Goal: Task Accomplishment & Management: Use online tool/utility

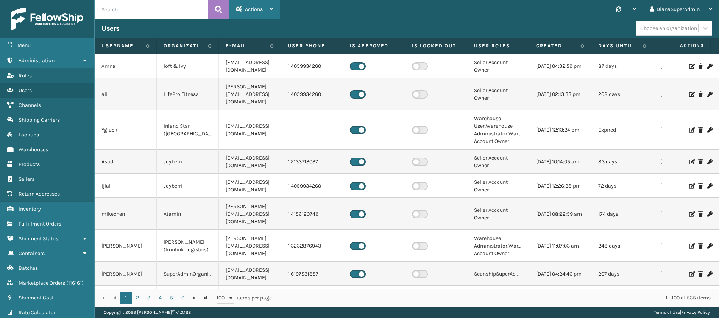
click at [260, 6] on span "Actions" at bounding box center [254, 9] width 18 height 6
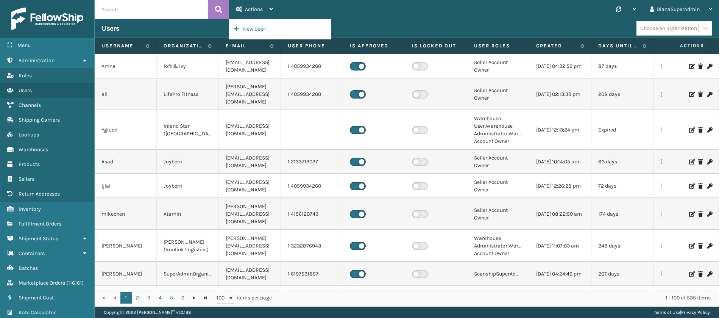
click at [340, 10] on div "Synchronise all channels DianaSuperAdmin Log Out" at bounding box center [499, 9] width 439 height 19
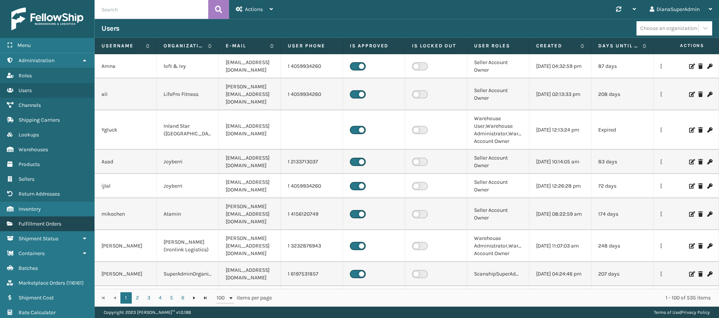
click at [61, 223] on span "Fulfillment Orders" at bounding box center [40, 223] width 43 height 6
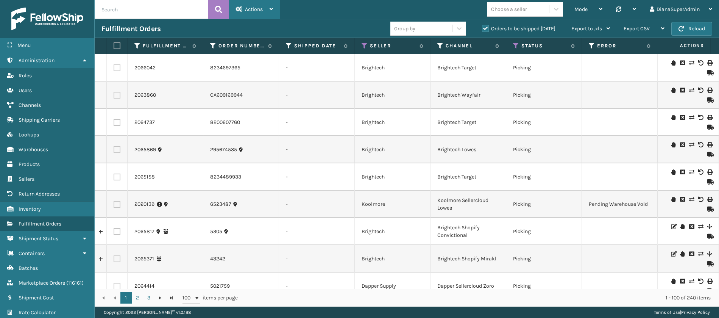
click at [271, 13] on div "Actions" at bounding box center [254, 9] width 37 height 19
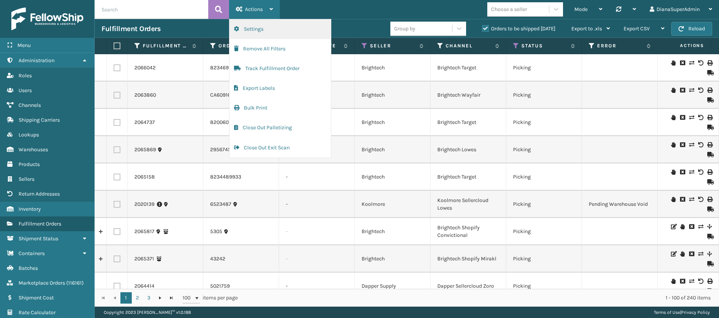
click at [266, 33] on button "Settings" at bounding box center [279, 29] width 101 height 20
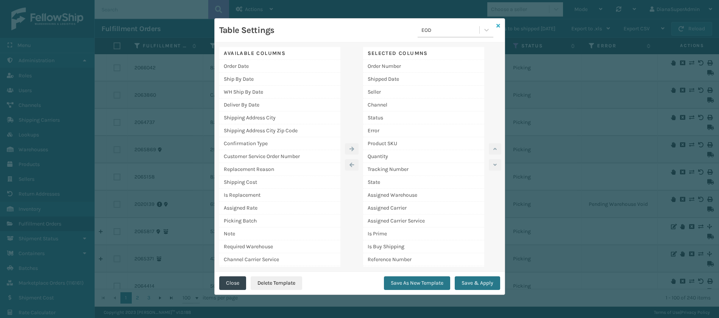
click at [498, 24] on icon at bounding box center [498, 25] width 4 height 5
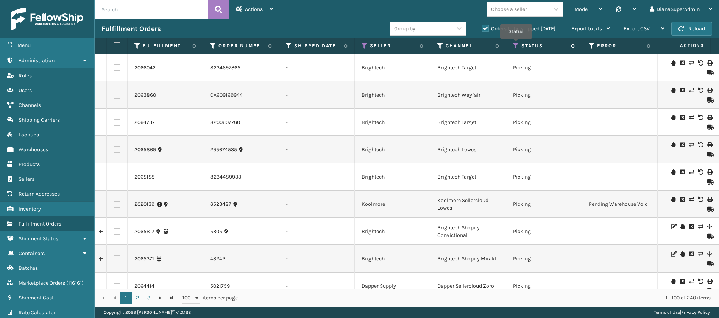
click at [516, 44] on icon at bounding box center [516, 45] width 6 height 7
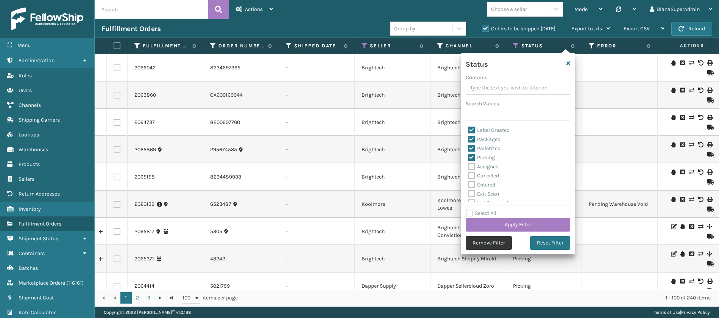
click at [485, 240] on button "Remove Filter" at bounding box center [489, 243] width 46 height 14
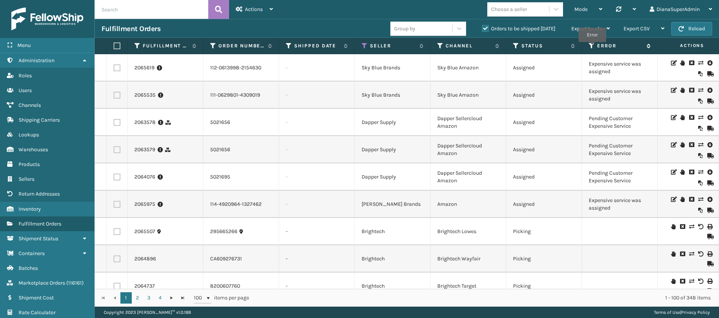
click at [592, 47] on icon at bounding box center [592, 45] width 6 height 7
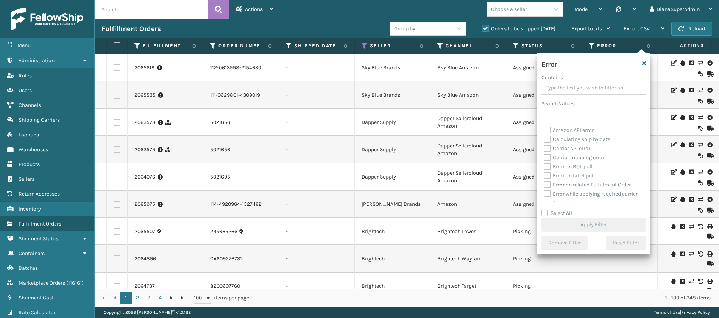
click at [543, 211] on label "Select All" at bounding box center [557, 213] width 31 height 6
click at [543, 209] on input "Select All" at bounding box center [599, 209] width 114 height 1
checkbox input "true"
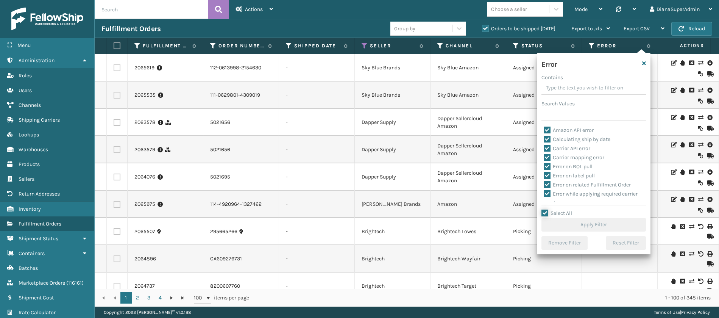
checkbox input "true"
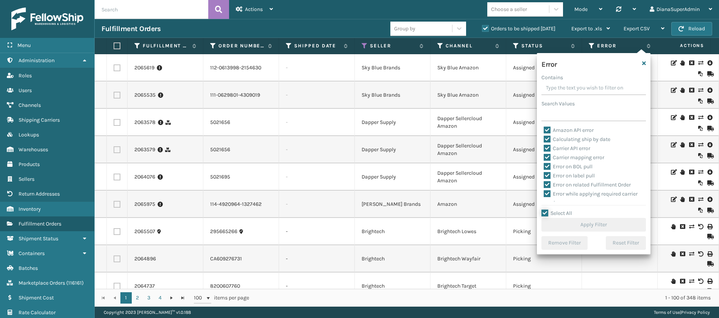
checkbox input "true"
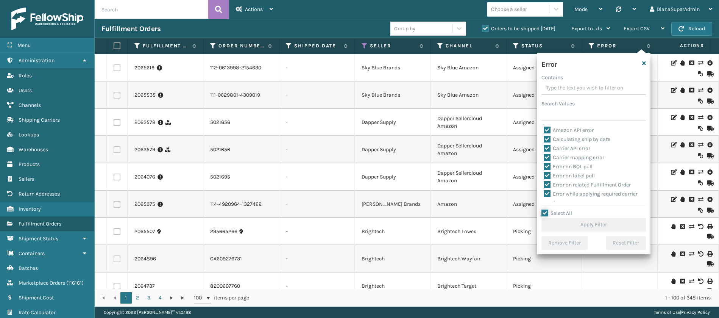
checkbox input "true"
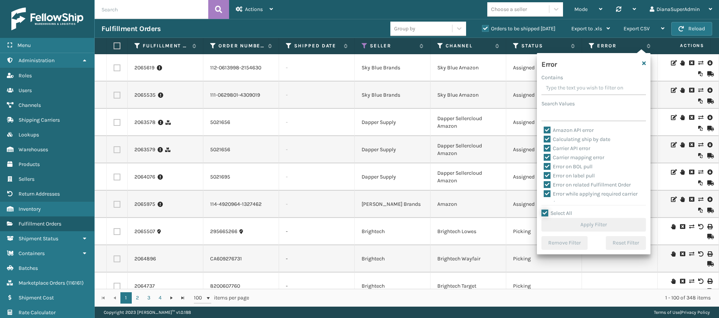
checkbox input "true"
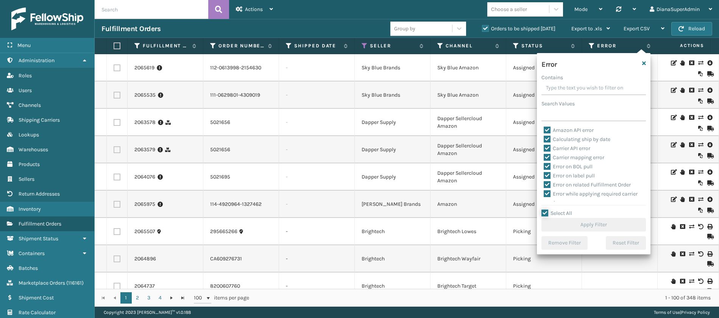
checkbox input "true"
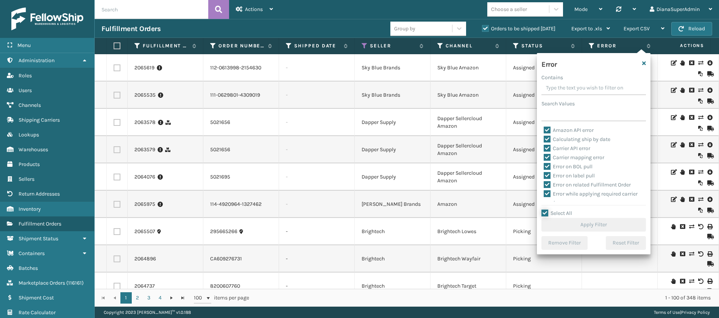
checkbox input "true"
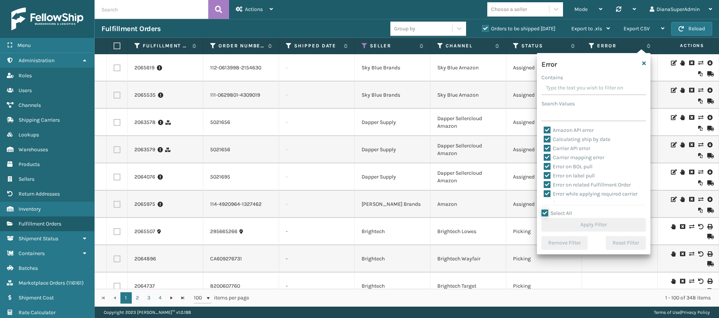
checkbox input "true"
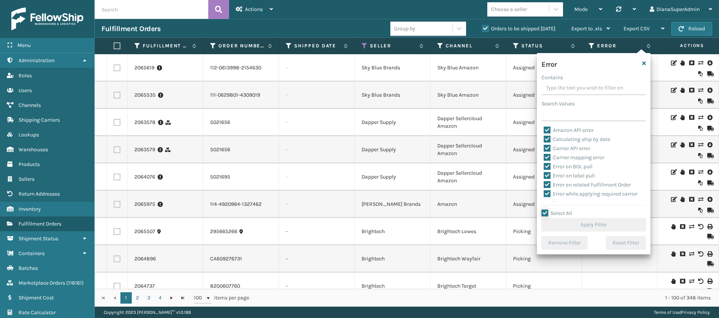
checkbox input "true"
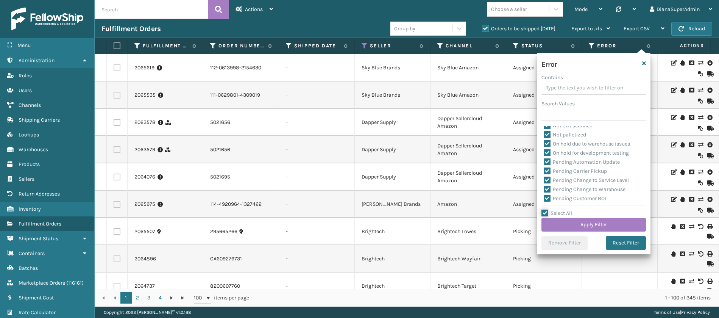
scroll to position [169, 0]
click at [546, 159] on label "Pending Automation Update" at bounding box center [582, 161] width 76 height 6
click at [544, 159] on input "Pending Automation Update" at bounding box center [544, 159] width 0 height 5
checkbox input "false"
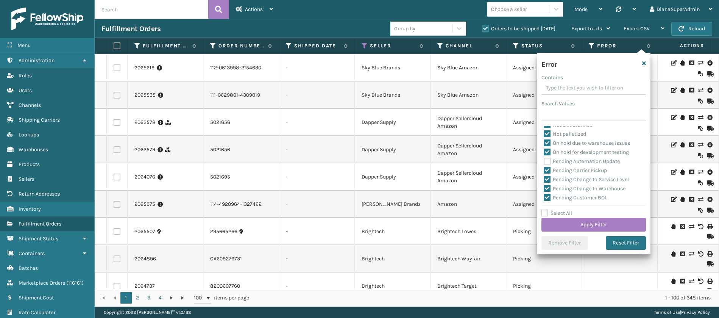
click at [547, 168] on label "Pending Carrier Pickup" at bounding box center [575, 170] width 63 height 6
click at [544, 168] on input "Pending Carrier Pickup" at bounding box center [544, 168] width 0 height 5
checkbox input "false"
click at [547, 179] on label "Pending Change to Service Level" at bounding box center [586, 179] width 85 height 6
click at [544, 179] on input "Pending Change to Service Level" at bounding box center [544, 177] width 0 height 5
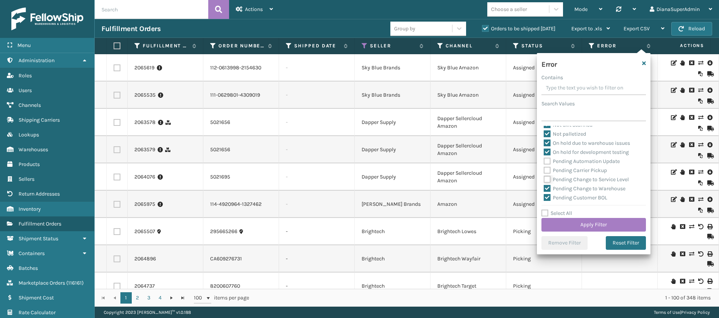
checkbox input "false"
click at [547, 188] on label "Pending Change to Warehouse" at bounding box center [585, 188] width 82 height 6
click at [544, 188] on input "Pending Change to Warehouse" at bounding box center [544, 186] width 0 height 5
checkbox input "false"
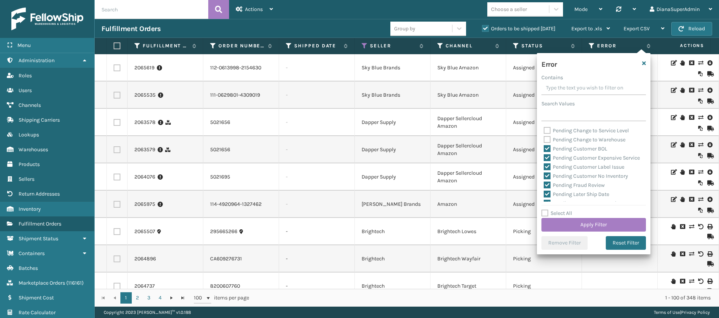
click at [548, 147] on label "Pending Customer BOL" at bounding box center [576, 148] width 64 height 6
click at [544, 147] on input "Pending Customer BOL" at bounding box center [544, 146] width 0 height 5
checkbox input "false"
click at [548, 158] on label "Pending Customer Expensive Service" at bounding box center [592, 158] width 96 height 6
click at [544, 158] on input "Pending Customer Expensive Service" at bounding box center [544, 155] width 0 height 5
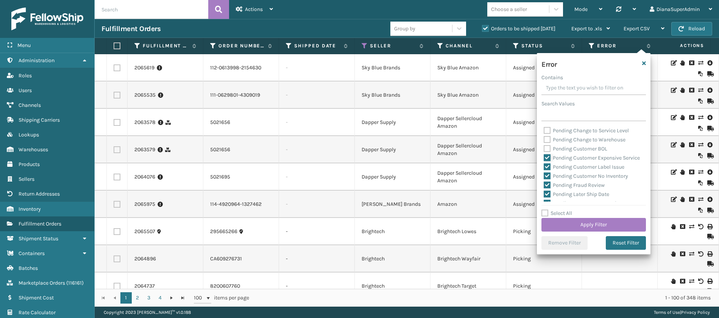
checkbox input "false"
click at [547, 170] on label "Pending Customer Label Issue" at bounding box center [584, 167] width 81 height 6
click at [544, 167] on input "Pending Customer Label Issue" at bounding box center [544, 164] width 0 height 5
checkbox input "false"
click at [547, 179] on label "Pending Customer No Inventory" at bounding box center [586, 176] width 84 height 6
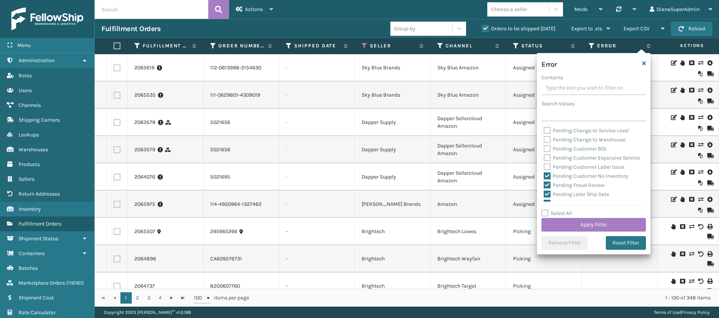
click at [544, 176] on input "Pending Customer No Inventory" at bounding box center [544, 174] width 0 height 5
checkbox input "false"
click at [547, 137] on label "Pending Fraud Review" at bounding box center [574, 134] width 61 height 6
click at [544, 134] on input "Pending Fraud Review" at bounding box center [544, 132] width 0 height 5
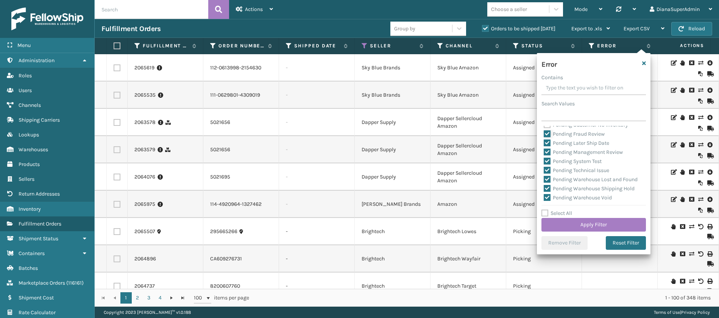
checkbox input "false"
click at [548, 146] on label "Pending Later Ship Date" at bounding box center [577, 143] width 66 height 6
click at [544, 144] on input "Pending Later Ship Date" at bounding box center [544, 141] width 0 height 5
checkbox input "false"
click at [548, 155] on label "Pending Management Review" at bounding box center [583, 152] width 79 height 6
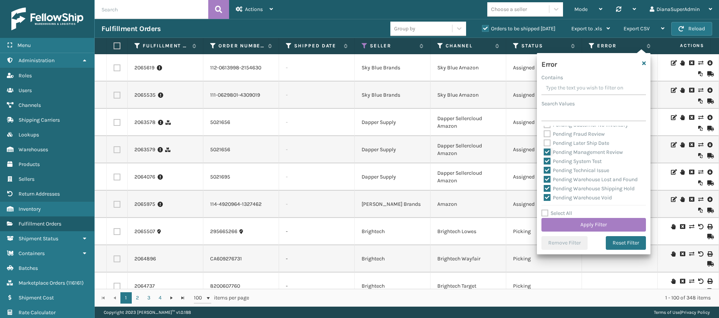
click at [544, 153] on input "Pending Management Review" at bounding box center [544, 150] width 0 height 5
checkbox input "false"
click at [548, 164] on label "Pending System Test" at bounding box center [573, 161] width 58 height 6
click at [544, 162] on input "Pending System Test" at bounding box center [544, 159] width 0 height 5
checkbox input "false"
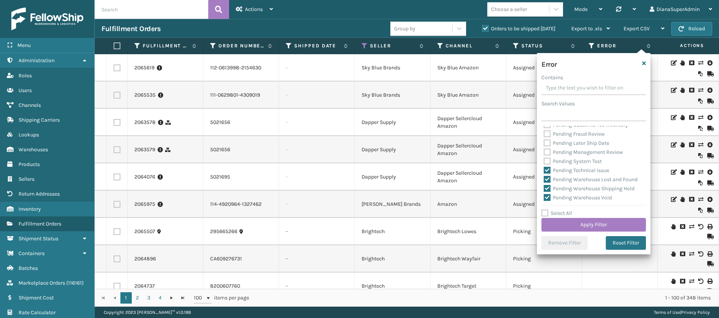
click at [548, 173] on label "Pending Technical Issue" at bounding box center [577, 170] width 66 height 6
click at [544, 171] on input "Pending Technical Issue" at bounding box center [544, 168] width 0 height 5
checkbox input "false"
click at [548, 183] on label "Pending Warehouse Lost and Found" at bounding box center [591, 179] width 94 height 6
click at [544, 180] on input "Pending Warehouse Lost and Found" at bounding box center [544, 177] width 0 height 5
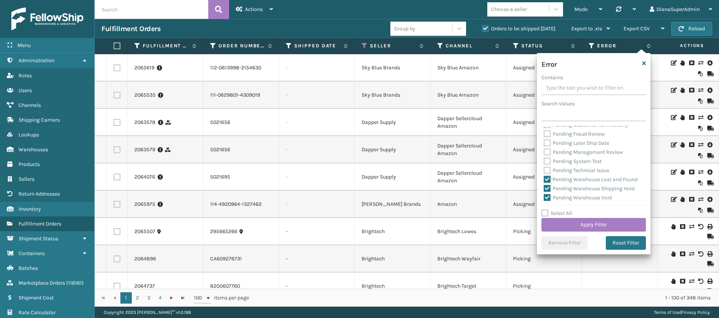
checkbox input "false"
click at [549, 136] on label "Pending Warehouse Shipping Hold" at bounding box center [589, 133] width 91 height 6
click at [544, 134] on input "Pending Warehouse Shipping Hold" at bounding box center [544, 131] width 0 height 5
checkbox input "false"
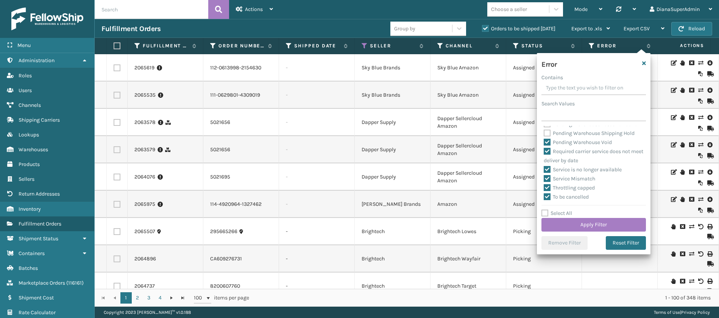
click at [548, 145] on label "Pending Warehouse Void" at bounding box center [578, 142] width 68 height 6
click at [544, 143] on input "Pending Warehouse Void" at bounding box center [544, 140] width 0 height 5
checkbox input "false"
click at [548, 163] on label "Required carrier service does not meet deliver by date" at bounding box center [594, 156] width 100 height 16
click at [544, 152] on input "Required carrier service does not meet deliver by date" at bounding box center [544, 149] width 0 height 5
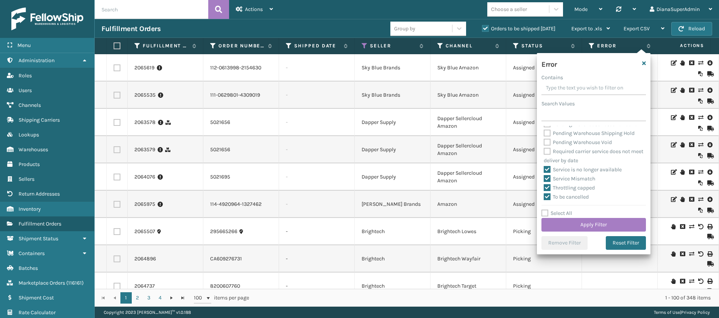
click at [548, 163] on label "Required carrier service does not meet deliver by date" at bounding box center [594, 156] width 100 height 16
click at [544, 152] on input "Required carrier service does not meet deliver by date" at bounding box center [544, 149] width 0 height 5
checkbox input "true"
click at [585, 224] on button "Apply Filter" at bounding box center [594, 225] width 105 height 14
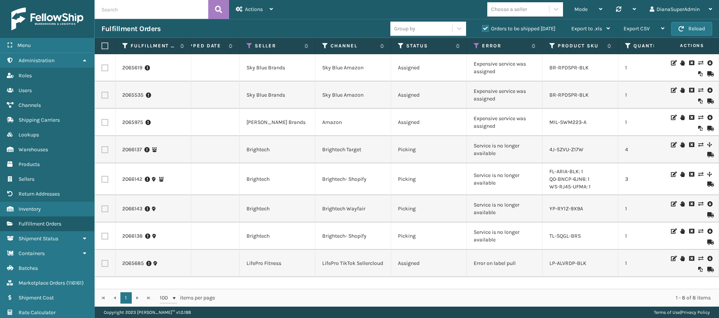
scroll to position [0, 116]
click at [475, 46] on icon at bounding box center [476, 45] width 6 height 7
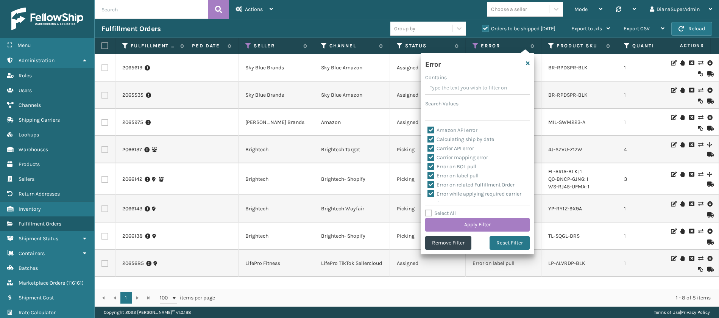
click at [429, 210] on label "Select All" at bounding box center [440, 213] width 31 height 6
click at [429, 209] on input "Select All" at bounding box center [482, 209] width 114 height 1
checkbox input "true"
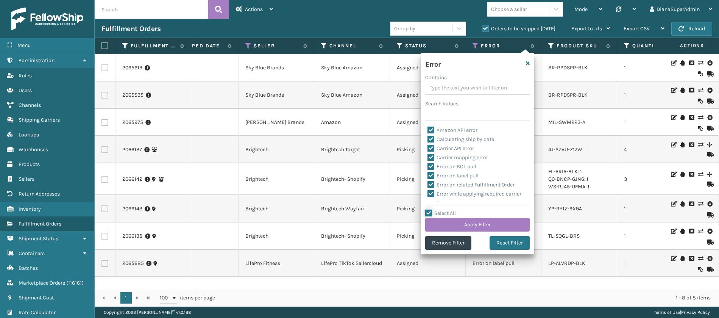
checkbox input "true"
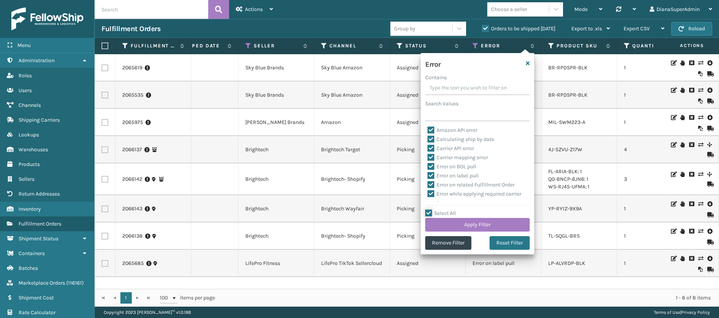
checkbox input "true"
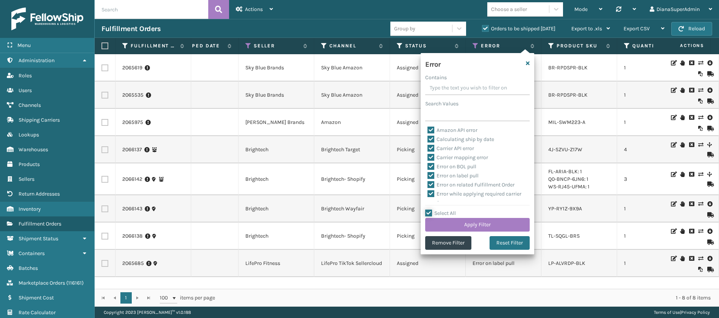
checkbox input "true"
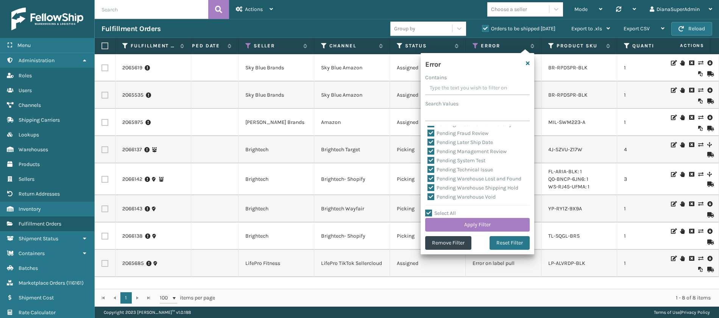
click at [428, 213] on label "Select All" at bounding box center [440, 213] width 31 height 6
click at [428, 209] on input "Select All" at bounding box center [482, 209] width 114 height 1
checkbox input "false"
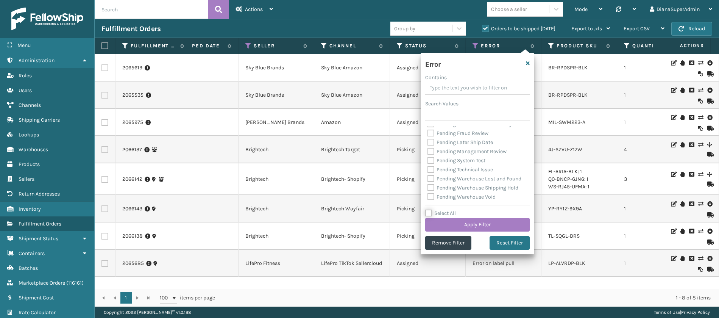
checkbox input "false"
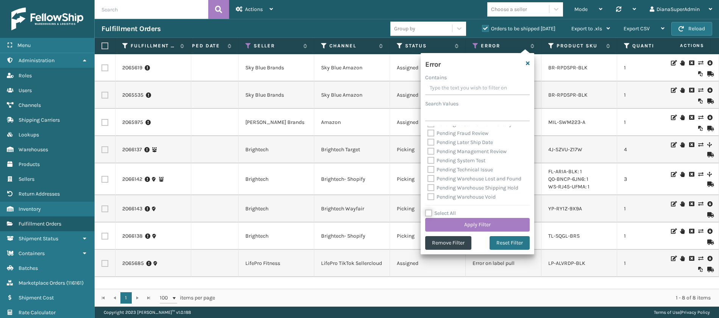
checkbox input "false"
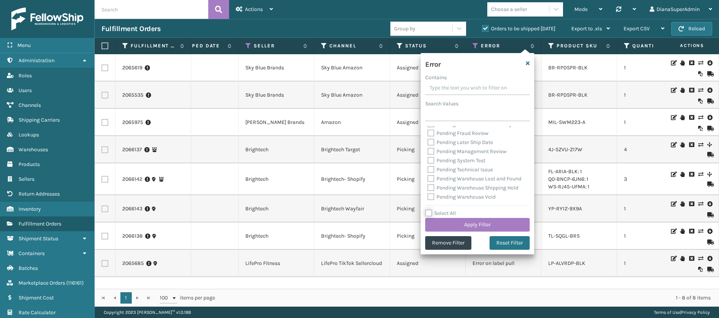
checkbox input "false"
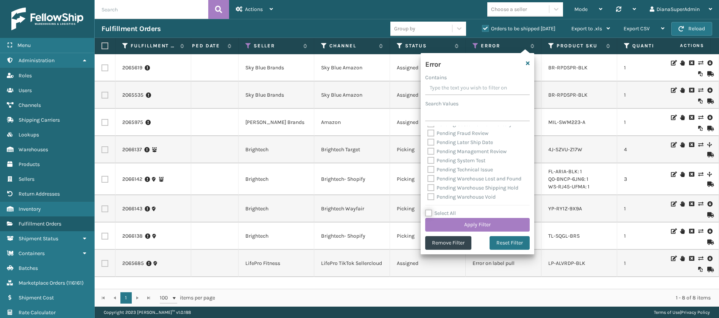
checkbox input "false"
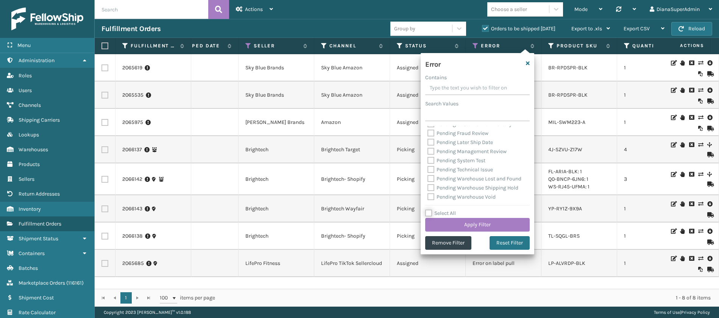
checkbox input "false"
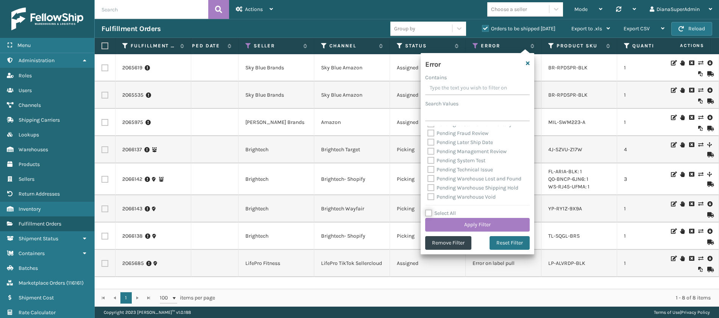
checkbox input "false"
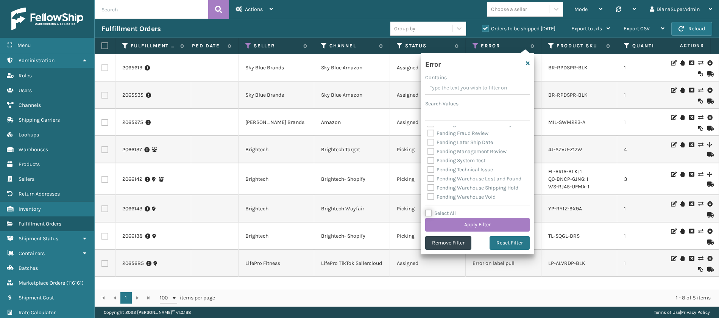
checkbox input "false"
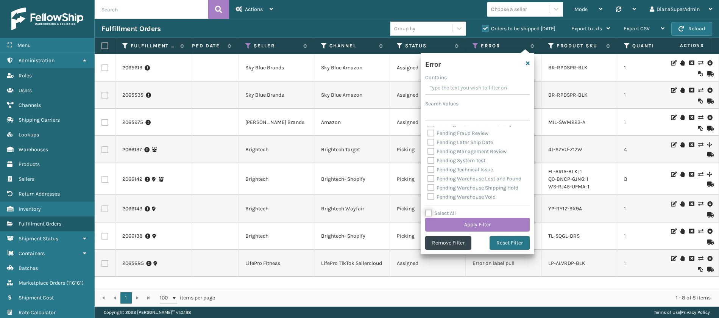
checkbox input "false"
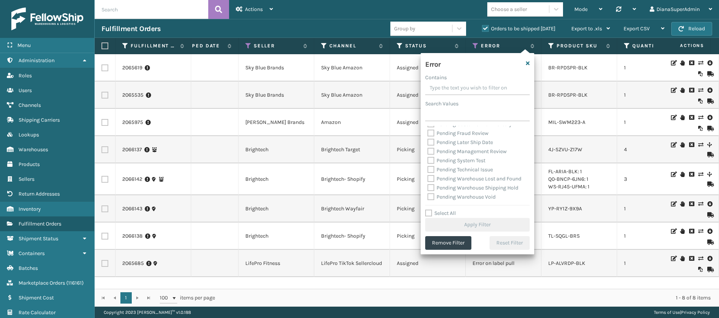
click at [434, 197] on label "Pending Warehouse Void" at bounding box center [462, 197] width 68 height 6
click at [428, 197] on input "Pending Warehouse Void" at bounding box center [428, 194] width 0 height 5
checkbox input "true"
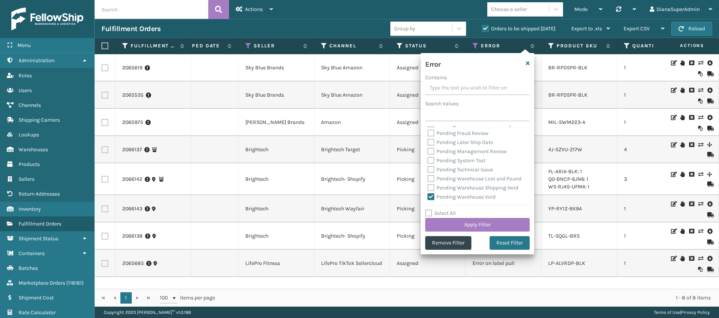
click at [434, 184] on label "Pending Warehouse Shipping Hold" at bounding box center [473, 187] width 91 height 6
click at [428, 183] on input "Pending Warehouse Shipping Hold" at bounding box center [428, 185] width 0 height 5
checkbox input "true"
click at [432, 175] on label "Pending Warehouse Lost and Found" at bounding box center [475, 178] width 94 height 6
click at [428, 174] on input "Pending Warehouse Lost and Found" at bounding box center [428, 176] width 0 height 5
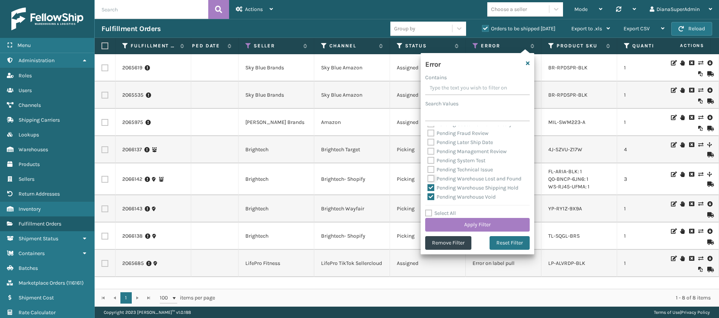
checkbox input "true"
click at [432, 166] on label "Pending Technical Issue" at bounding box center [461, 169] width 66 height 6
click at [428, 165] on input "Pending Technical Issue" at bounding box center [428, 167] width 0 height 5
checkbox input "true"
click at [431, 157] on label "Pending System Test" at bounding box center [457, 160] width 58 height 6
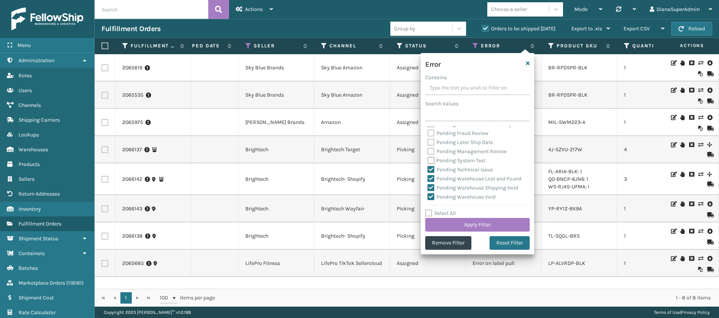
click at [428, 156] on input "Pending System Test" at bounding box center [428, 158] width 0 height 5
checkbox input "true"
click at [431, 148] on label "Pending Management Review" at bounding box center [467, 151] width 79 height 6
click at [428, 147] on input "Pending Management Review" at bounding box center [428, 149] width 0 height 5
checkbox input "true"
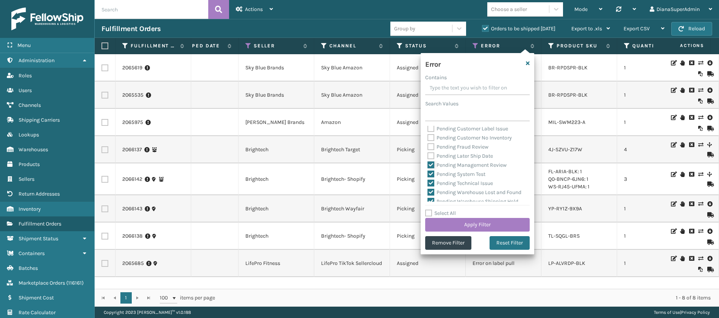
scroll to position [299, 0]
click at [432, 170] on label "Pending Later Ship Date" at bounding box center [461, 167] width 66 height 6
click at [428, 168] on input "Pending Later Ship Date" at bounding box center [428, 165] width 0 height 5
checkbox input "true"
click at [431, 161] on label "Pending Fraud Review" at bounding box center [458, 158] width 61 height 6
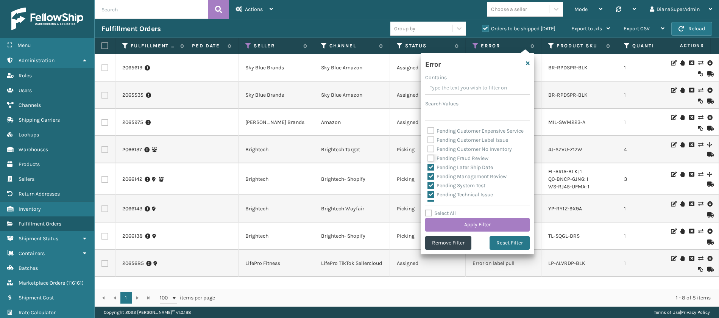
click at [428, 159] on input "Pending Fraud Review" at bounding box center [428, 156] width 0 height 5
checkbox input "true"
click at [431, 152] on label "Pending Customer No Inventory" at bounding box center [470, 149] width 84 height 6
click at [428, 150] on input "Pending Customer No Inventory" at bounding box center [428, 147] width 0 height 5
checkbox input "true"
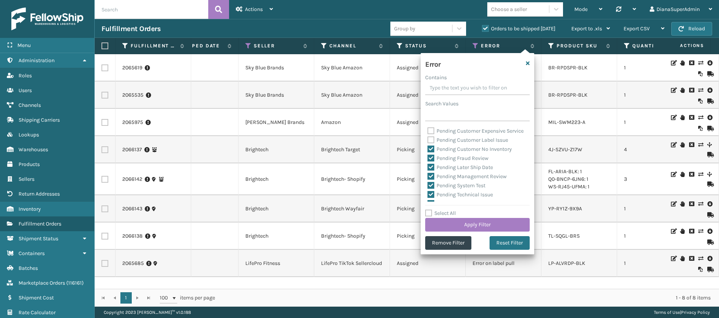
click at [431, 143] on label "Pending Customer Label Issue" at bounding box center [468, 140] width 81 height 6
click at [428, 140] on input "Pending Customer Label Issue" at bounding box center [428, 138] width 0 height 5
checkbox input "true"
click at [434, 171] on label "Pending Customer Expensive Service" at bounding box center [476, 173] width 96 height 6
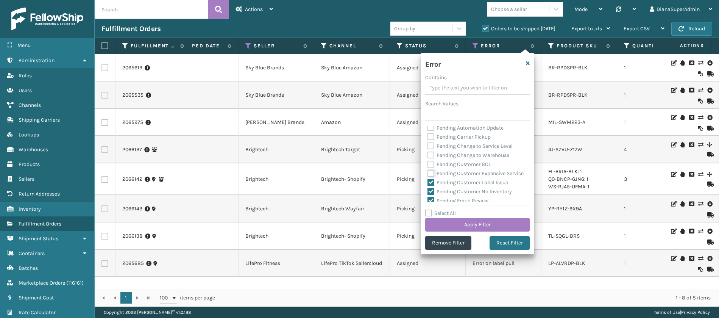
click at [428, 171] on input "Pending Customer Expensive Service" at bounding box center [428, 171] width 0 height 5
checkbox input "true"
click at [432, 161] on label "Pending Customer BOL" at bounding box center [460, 164] width 64 height 6
click at [428, 161] on input "Pending Customer BOL" at bounding box center [428, 162] width 0 height 5
checkbox input "true"
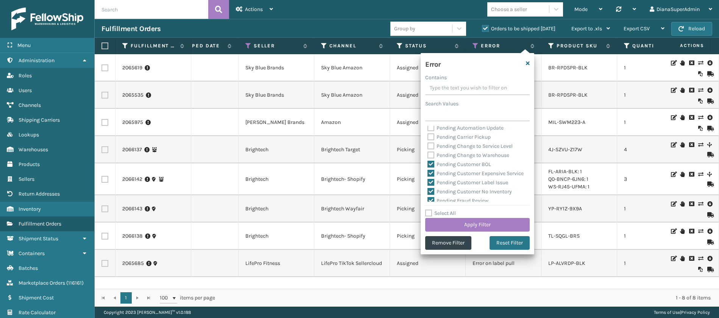
click at [432, 155] on label "Pending Change to Warehouse" at bounding box center [469, 155] width 82 height 6
click at [428, 155] on input "Pending Change to Warehouse" at bounding box center [428, 153] width 0 height 5
checkbox input "true"
click at [431, 145] on label "Pending Change to Service Level" at bounding box center [470, 146] width 85 height 6
click at [428, 145] on input "Pending Change to Service Level" at bounding box center [428, 144] width 0 height 5
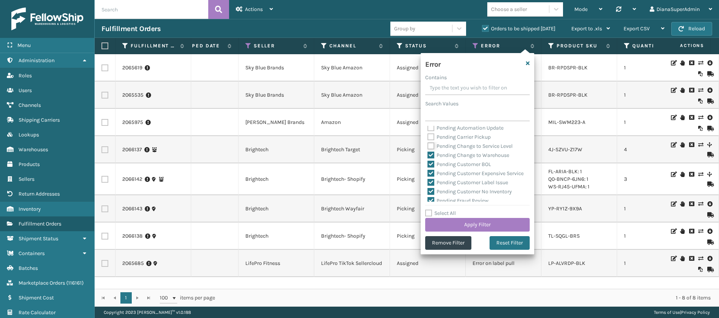
checkbox input "true"
click at [431, 138] on label "Pending Carrier Pickup" at bounding box center [459, 137] width 63 height 6
click at [428, 137] on input "Pending Carrier Pickup" at bounding box center [428, 135] width 0 height 5
checkbox input "true"
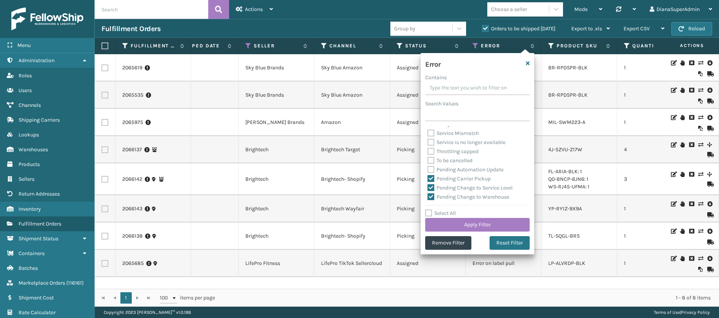
click at [431, 166] on label "Pending Automation Update" at bounding box center [466, 169] width 76 height 6
click at [428, 165] on input "Pending Automation Update" at bounding box center [428, 167] width 0 height 5
checkbox input "true"
click at [476, 226] on button "Apply Filter" at bounding box center [477, 225] width 105 height 14
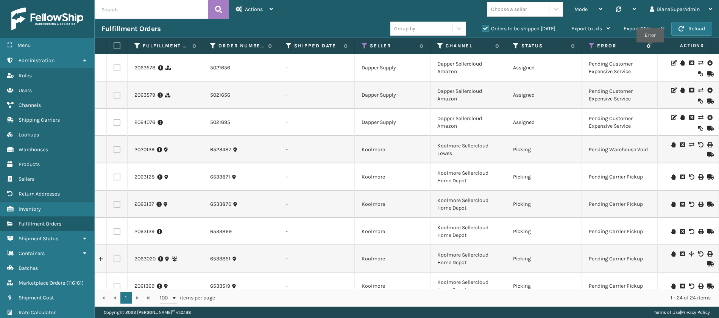
click at [650, 48] on icon at bounding box center [648, 46] width 6 height 5
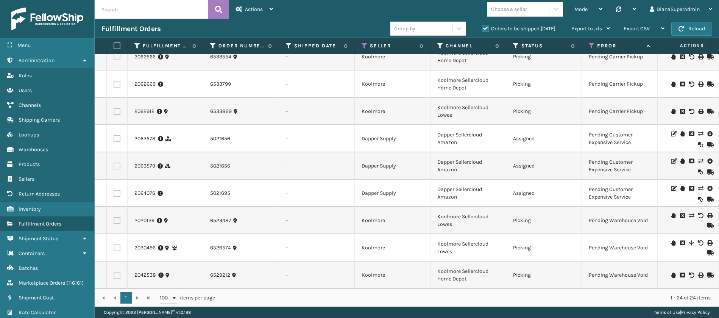
scroll to position [429, 0]
click at [594, 44] on icon at bounding box center [592, 45] width 6 height 7
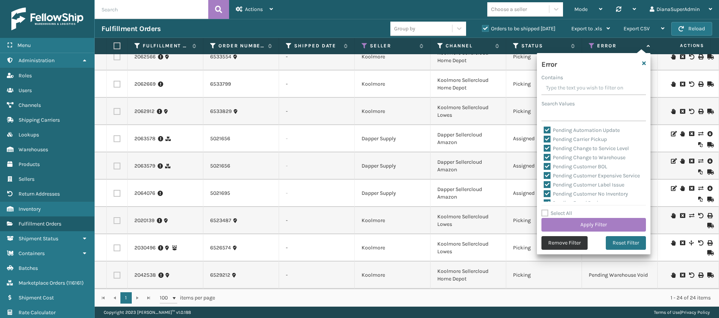
click at [565, 243] on button "Remove Filter" at bounding box center [565, 243] width 46 height 14
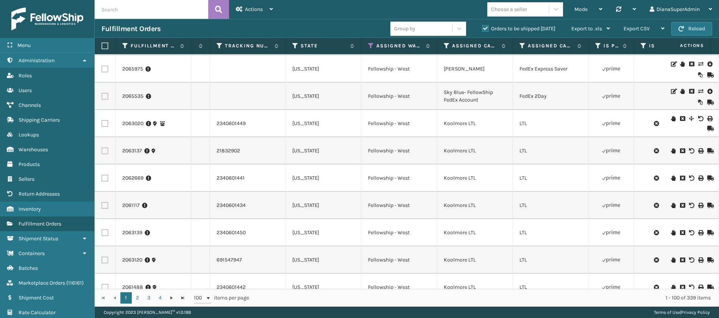
scroll to position [0, 599]
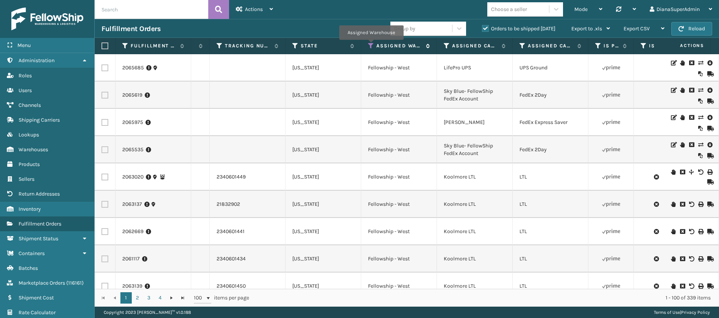
click at [371, 45] on icon at bounding box center [371, 45] width 6 height 7
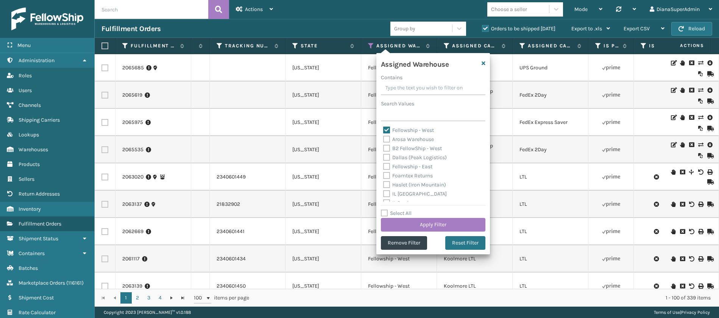
click at [385, 164] on label "Fellowship - East" at bounding box center [407, 166] width 49 height 6
click at [384, 164] on input "Fellowship - East" at bounding box center [383, 164] width 0 height 5
checkbox input "true"
click at [387, 127] on label "Fellowship - West" at bounding box center [408, 130] width 51 height 6
click at [384, 127] on input "Fellowship - West" at bounding box center [383, 128] width 0 height 5
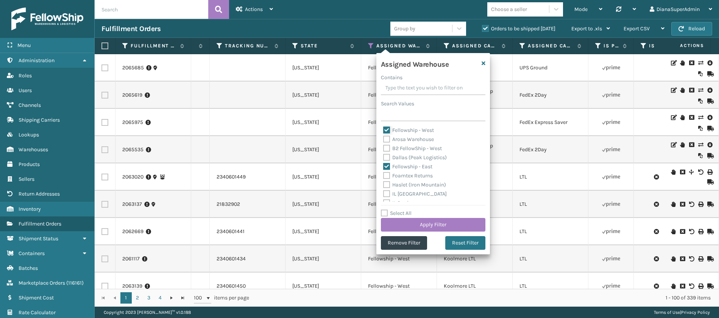
checkbox input "false"
click at [449, 223] on button "Apply Filter" at bounding box center [433, 225] width 105 height 14
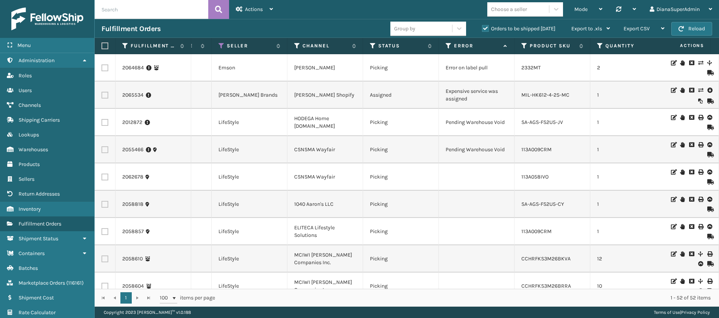
scroll to position [0, 0]
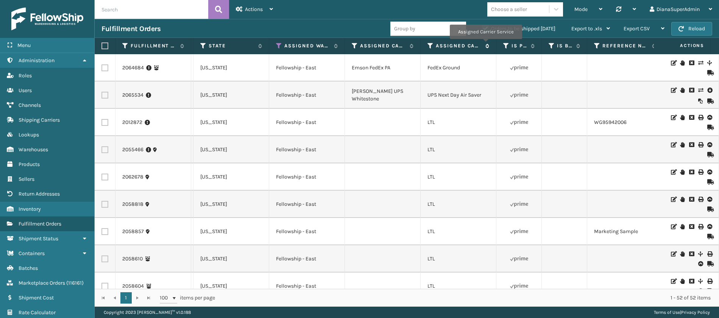
click at [485, 44] on icon at bounding box center [486, 46] width 6 height 5
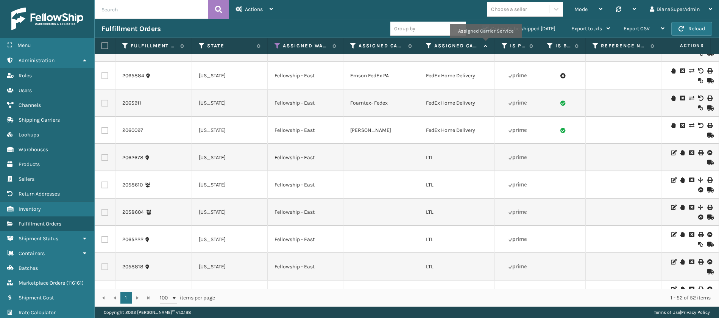
click at [485, 44] on icon at bounding box center [485, 46] width 6 height 5
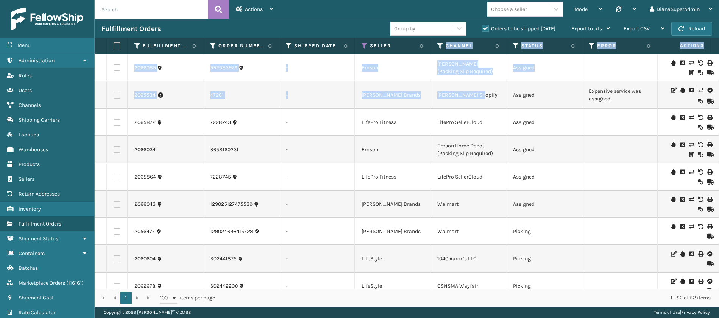
drag, startPoint x: 441, startPoint y: 45, endPoint x: 512, endPoint y: 89, distance: 83.1
click at [512, 89] on div "Fulfillment Order Id Order Number Shipped Date Seller Channel Status Error Prod…" at bounding box center [407, 172] width 624 height 268
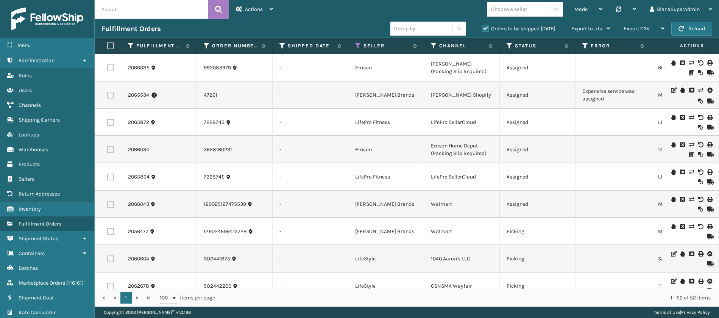
click at [512, 89] on td "Assigned" at bounding box center [538, 94] width 76 height 27
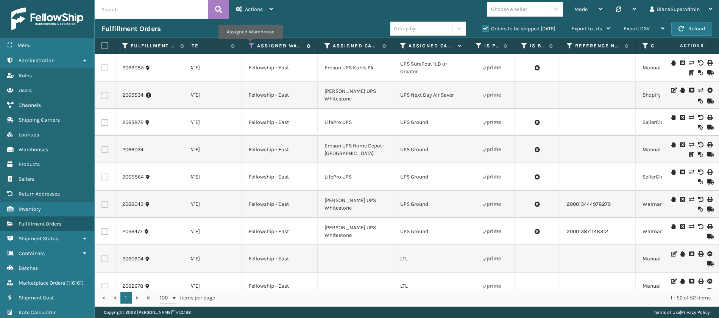
click at [250, 44] on icon at bounding box center [252, 45] width 6 height 7
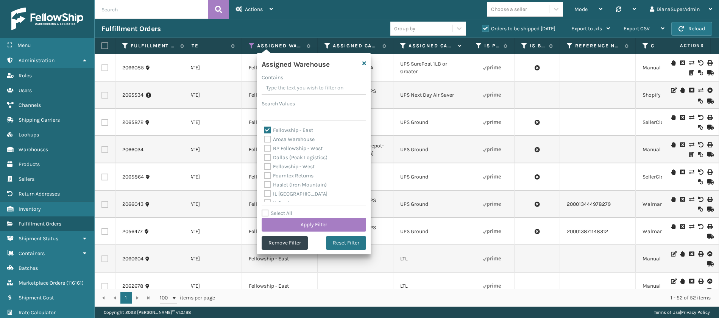
click at [268, 128] on label "Fellowship - East" at bounding box center [288, 130] width 49 height 6
click at [264, 128] on input "Fellowship - East" at bounding box center [264, 128] width 0 height 5
checkbox input "false"
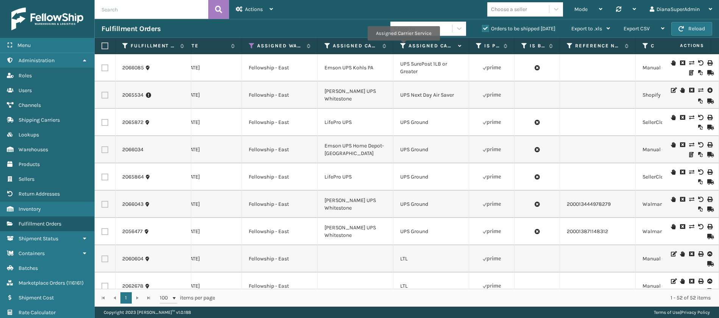
click at [403, 46] on icon at bounding box center [403, 45] width 6 height 7
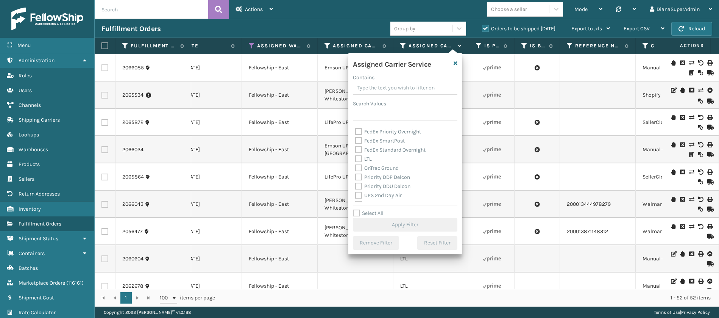
click at [361, 158] on label "LTL" at bounding box center [363, 159] width 17 height 6
click at [356, 158] on input "LTL" at bounding box center [355, 157] width 0 height 5
checkbox input "true"
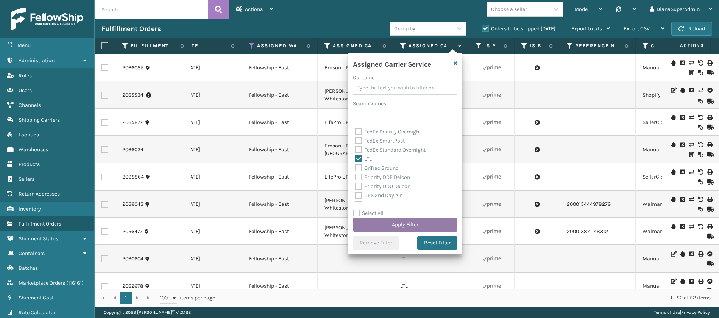
click at [410, 220] on button "Apply Filter" at bounding box center [405, 225] width 105 height 14
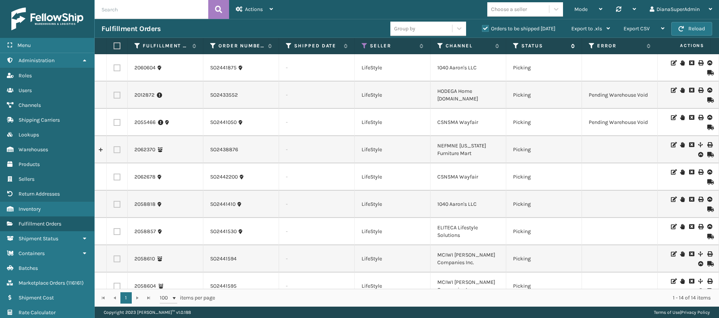
click at [520, 46] on div "Status" at bounding box center [544, 45] width 62 height 7
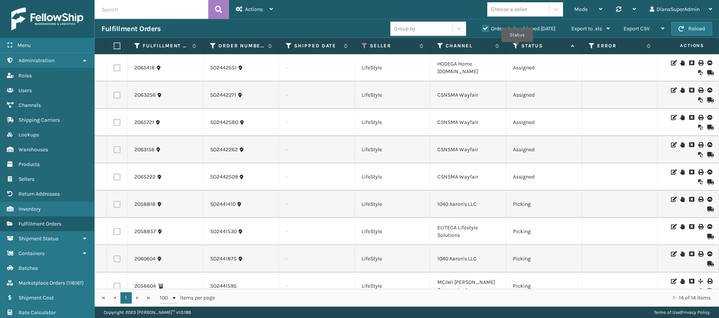
click at [517, 47] on icon at bounding box center [516, 45] width 6 height 7
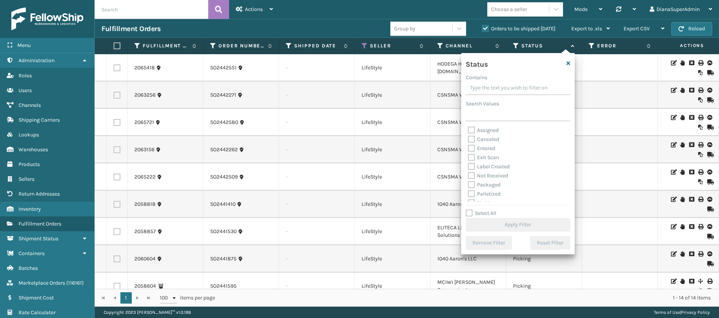
click at [470, 165] on label "Label Created" at bounding box center [489, 166] width 42 height 6
click at [468, 165] on input "Label Created" at bounding box center [468, 164] width 0 height 5
checkbox input "true"
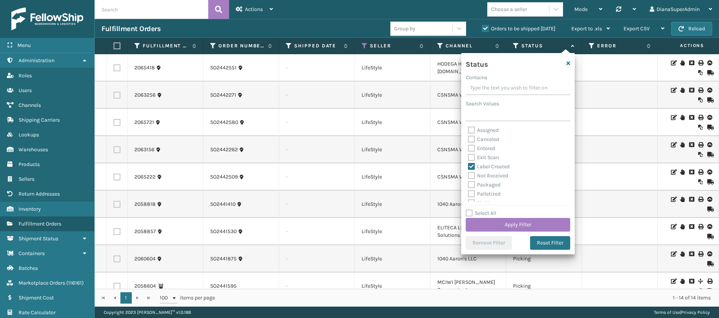
click at [472, 183] on label "Packaged" at bounding box center [484, 184] width 33 height 6
click at [468, 183] on input "Packaged" at bounding box center [468, 182] width 0 height 5
checkbox input "true"
click at [473, 194] on label "Palletized" at bounding box center [484, 193] width 33 height 6
click at [468, 194] on input "Palletized" at bounding box center [468, 191] width 0 height 5
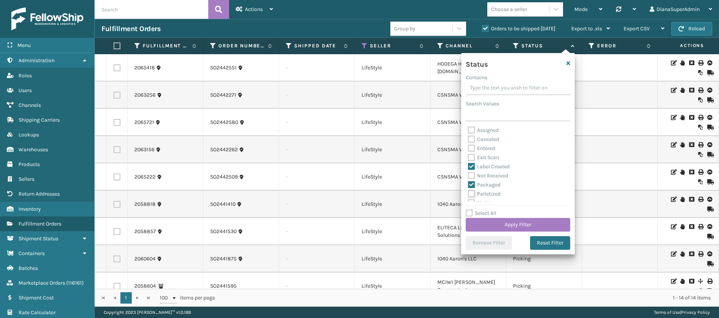
checkbox input "true"
click at [471, 189] on label "Picking" at bounding box center [481, 191] width 27 height 6
click at [468, 189] on input "Picking" at bounding box center [468, 189] width 0 height 5
checkbox input "true"
click at [506, 226] on button "Apply Filter" at bounding box center [518, 225] width 105 height 14
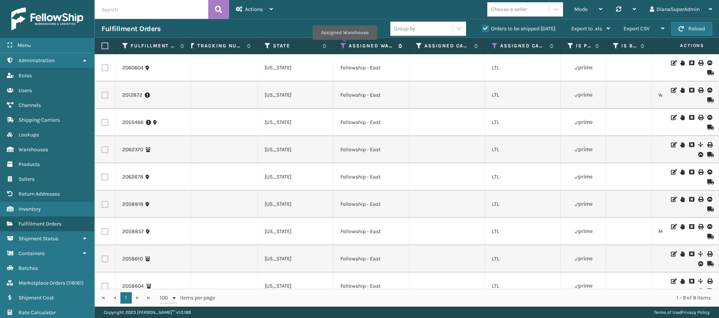
click at [345, 45] on icon at bounding box center [343, 45] width 6 height 7
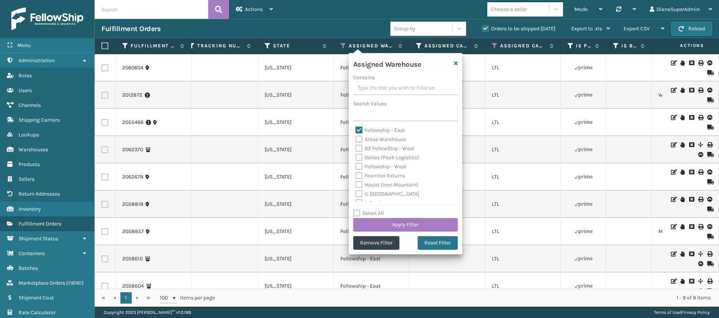
click at [362, 130] on label "Fellowship - East" at bounding box center [380, 130] width 49 height 6
click at [356, 130] on input "Fellowship - East" at bounding box center [356, 128] width 0 height 5
checkbox input "false"
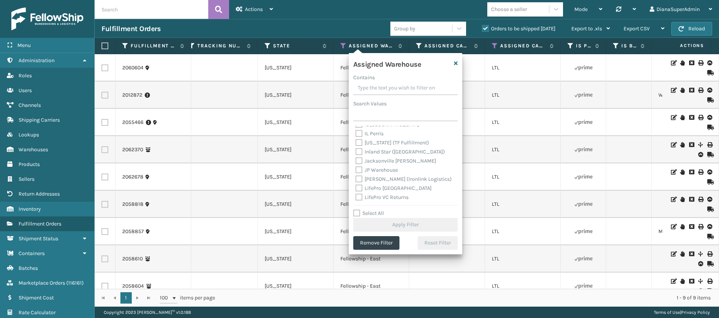
click at [359, 178] on label "[PERSON_NAME] (Ironlink Logistics)" at bounding box center [404, 179] width 96 height 6
click at [356, 178] on input "[PERSON_NAME] (Ironlink Logistics)" at bounding box center [356, 177] width 0 height 5
checkbox input "true"
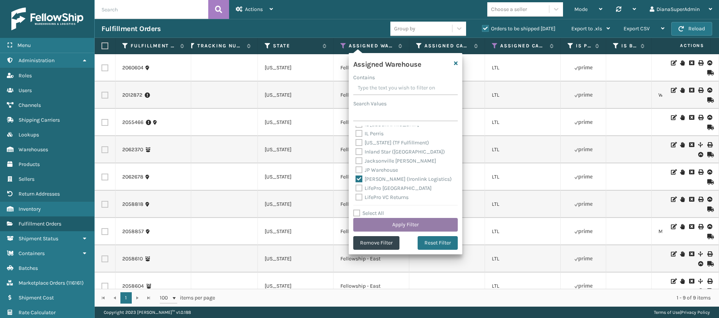
click at [415, 222] on button "Apply Filter" at bounding box center [405, 225] width 105 height 14
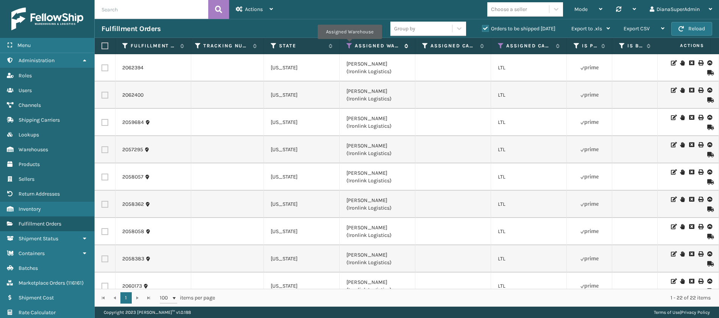
click at [350, 44] on icon at bounding box center [349, 45] width 6 height 7
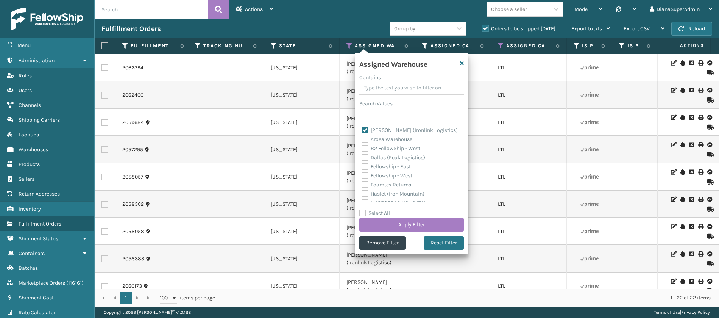
click at [367, 129] on label "[PERSON_NAME] (Ironlink Logistics)" at bounding box center [410, 130] width 96 height 6
click at [362, 129] on input "[PERSON_NAME] (Ironlink Logistics)" at bounding box center [362, 128] width 0 height 5
checkbox input "false"
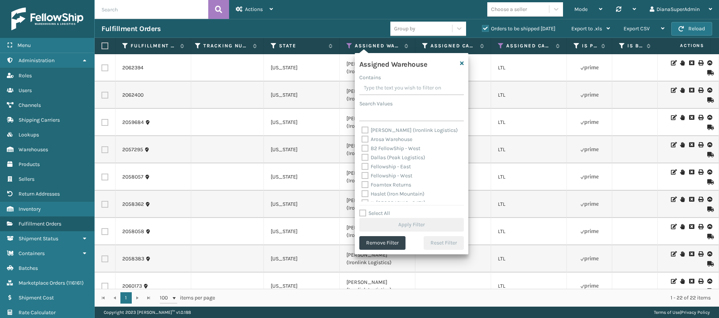
click at [367, 157] on label "Dallas (Peak Logistics)" at bounding box center [394, 157] width 64 height 6
click at [362, 157] on input "Dallas (Peak Logistics)" at bounding box center [362, 155] width 0 height 5
checkbox input "true"
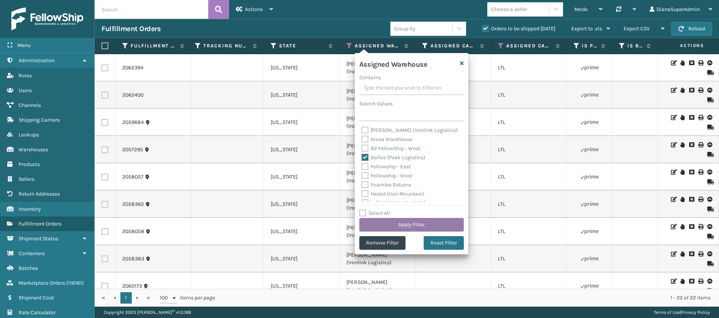
click at [431, 225] on button "Apply Filter" at bounding box center [411, 225] width 105 height 14
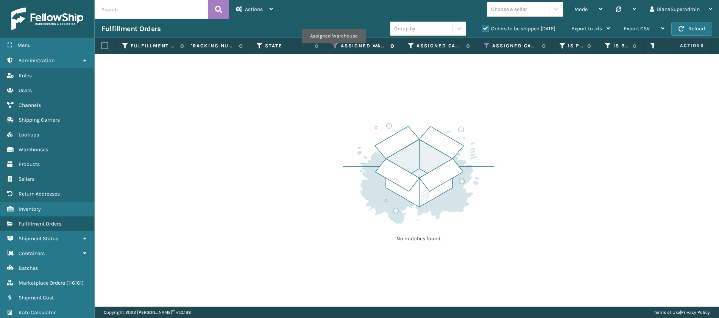
click at [334, 48] on icon at bounding box center [335, 45] width 6 height 7
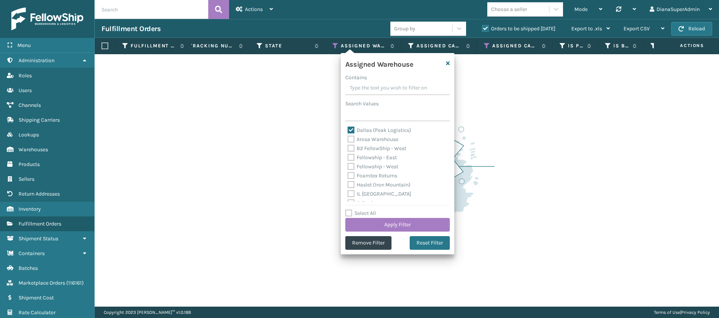
click at [353, 128] on label "Dallas (Peak Logistics)" at bounding box center [380, 130] width 64 height 6
click at [348, 128] on input "Dallas (Peak Logistics)" at bounding box center [348, 128] width 0 height 5
checkbox input "false"
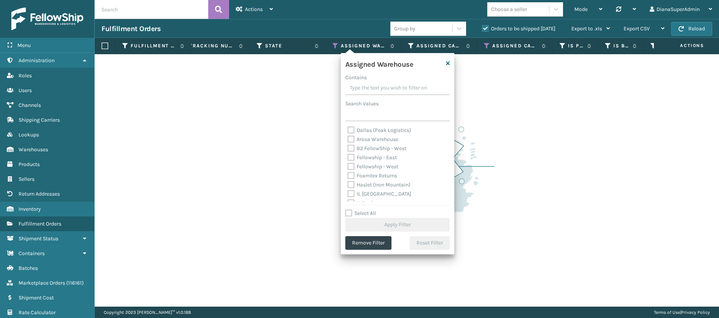
click at [352, 164] on label "Fellowship - West" at bounding box center [373, 166] width 51 height 6
click at [348, 164] on input "Fellowship - West" at bounding box center [348, 164] width 0 height 5
checkbox input "true"
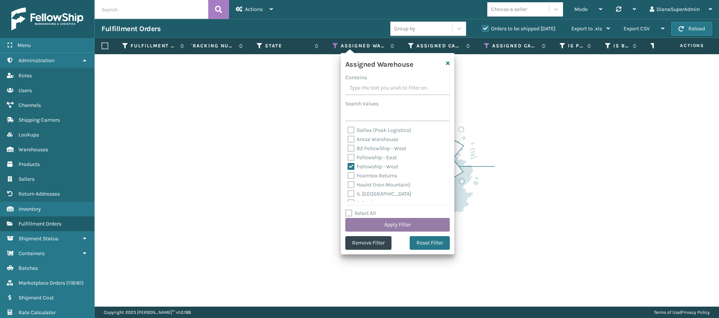
click at [394, 224] on button "Apply Filter" at bounding box center [397, 225] width 105 height 14
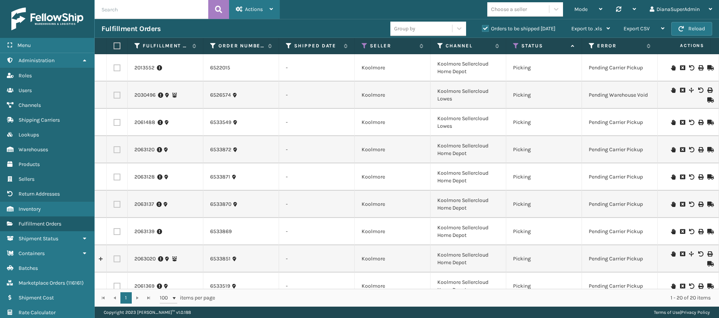
click at [256, 7] on span "Actions" at bounding box center [254, 9] width 18 height 6
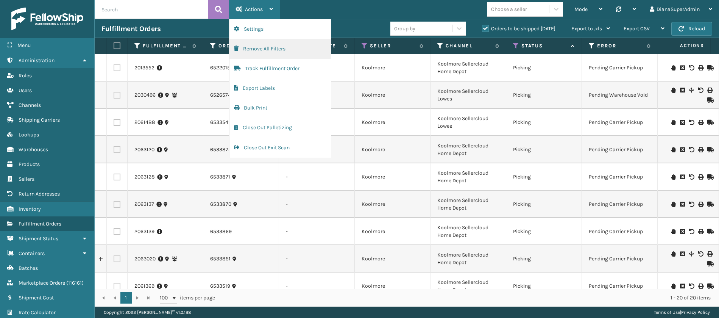
click at [270, 50] on button "Remove All Filters" at bounding box center [279, 49] width 101 height 20
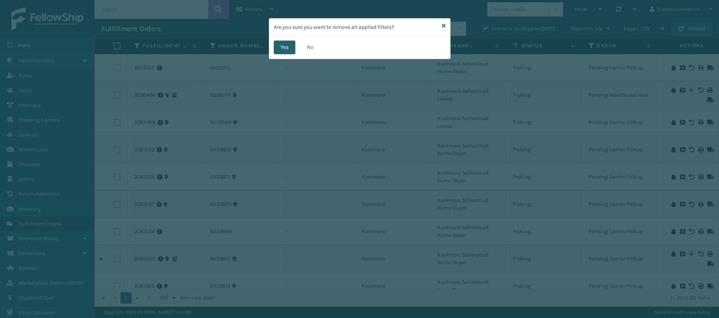
click at [281, 50] on button "Yes" at bounding box center [285, 48] width 22 height 14
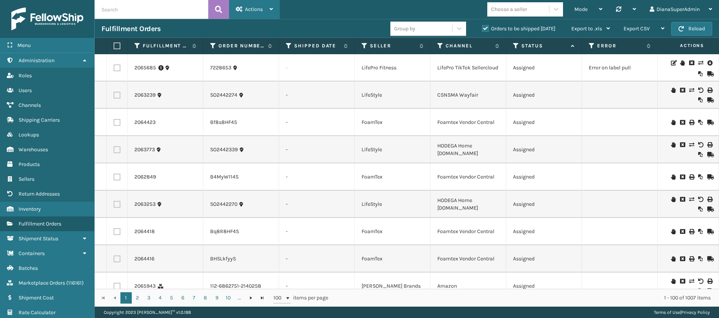
click at [263, 7] on div "Actions" at bounding box center [254, 9] width 37 height 19
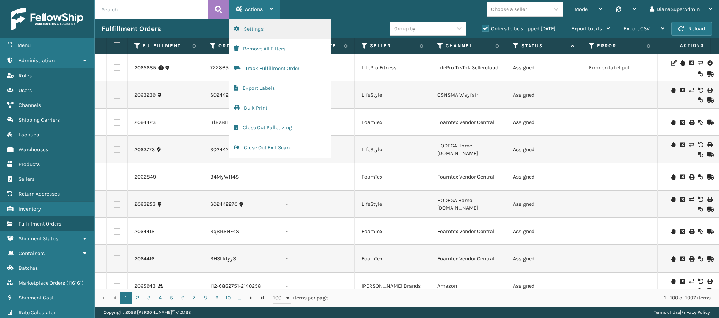
click at [264, 30] on button "Settings" at bounding box center [279, 29] width 101 height 20
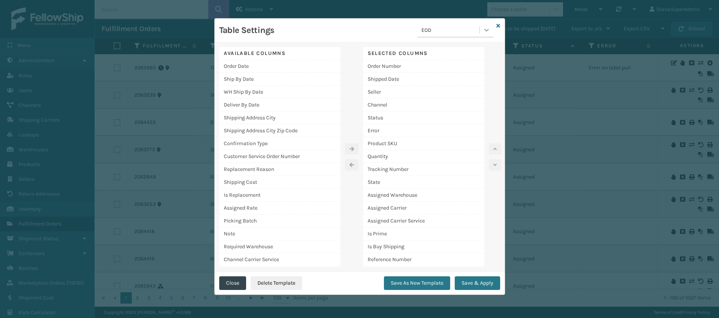
click at [486, 31] on icon at bounding box center [486, 30] width 5 height 3
click at [443, 94] on div "[PERSON_NAME] Report" at bounding box center [456, 91] width 76 height 14
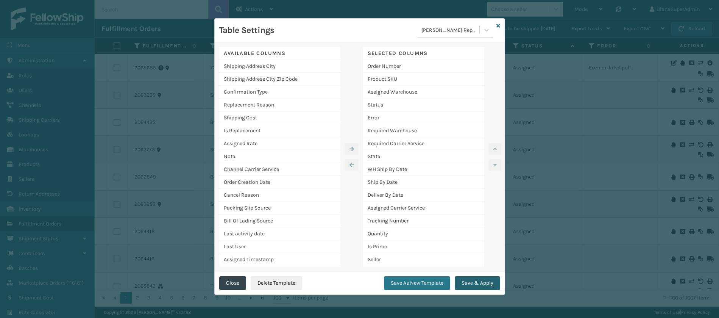
click at [471, 283] on button "Save & Apply" at bounding box center [477, 283] width 45 height 14
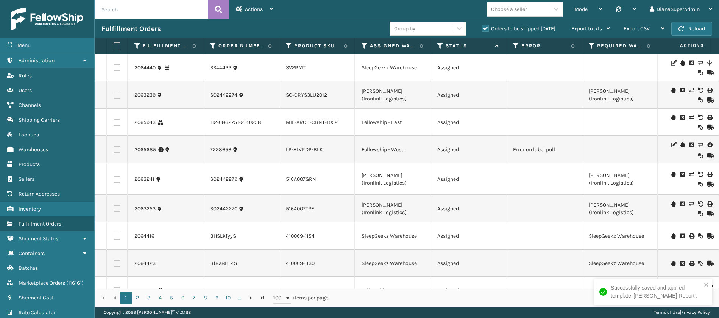
click at [440, 46] on icon at bounding box center [440, 45] width 6 height 7
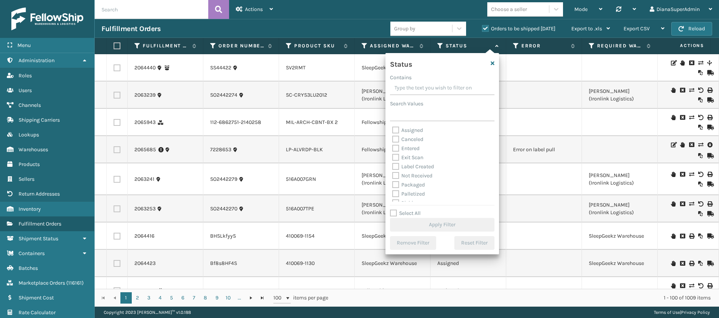
click at [394, 131] on label "Assigned" at bounding box center [407, 130] width 31 height 6
click at [393, 131] on input "Assigned" at bounding box center [392, 128] width 0 height 5
checkbox input "true"
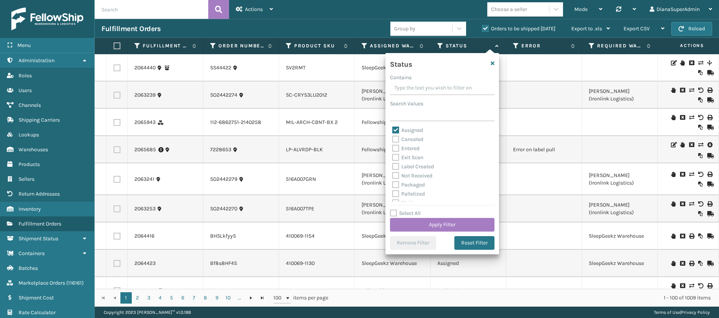
click at [394, 149] on label "Entered" at bounding box center [405, 148] width 27 height 6
click at [393, 149] on input "Entered" at bounding box center [392, 146] width 0 height 5
checkbox input "true"
click at [440, 221] on button "Apply Filter" at bounding box center [442, 225] width 105 height 14
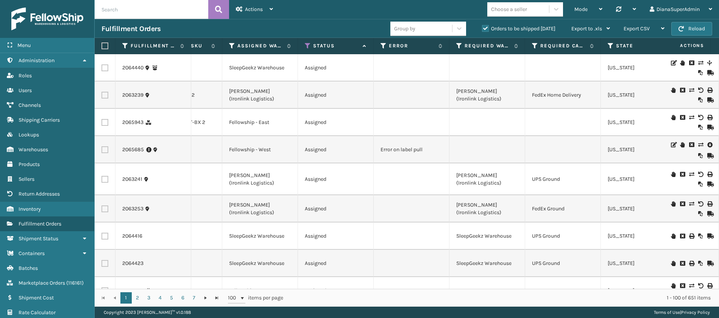
scroll to position [0, 145]
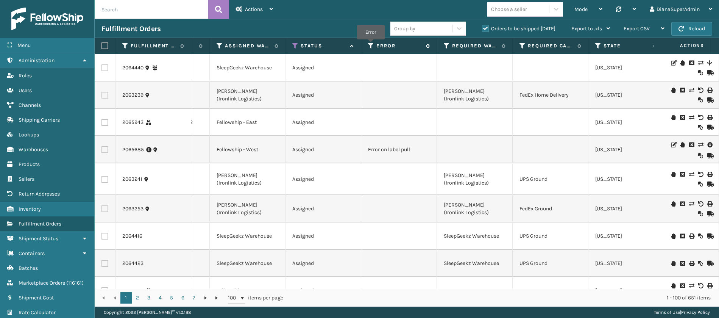
click at [371, 45] on icon at bounding box center [371, 45] width 6 height 7
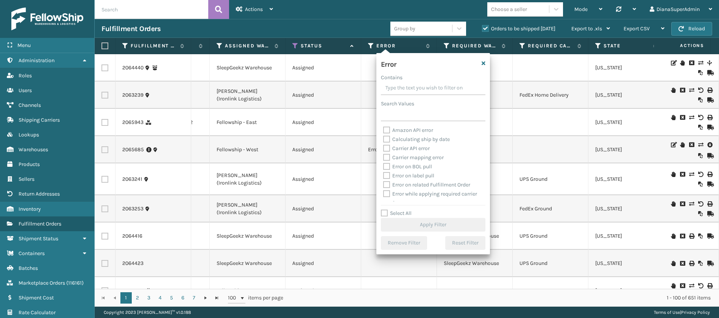
click at [384, 214] on label "Select All" at bounding box center [396, 213] width 31 height 6
click at [384, 209] on input "Select All" at bounding box center [438, 209] width 114 height 1
checkbox input "true"
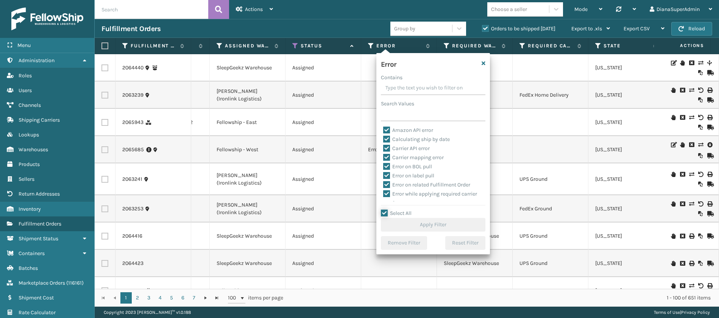
checkbox input "true"
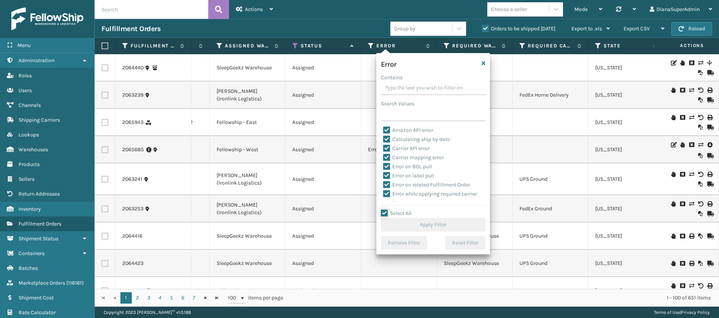
checkbox input "true"
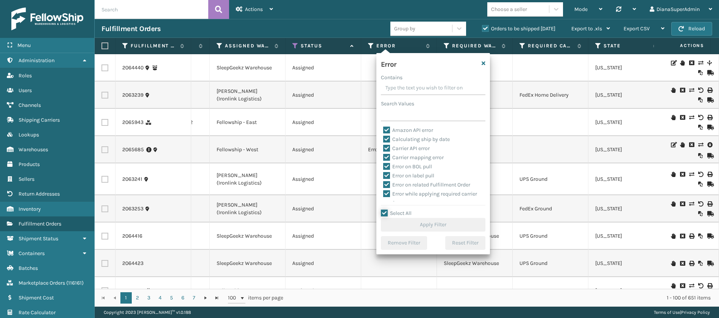
checkbox input "true"
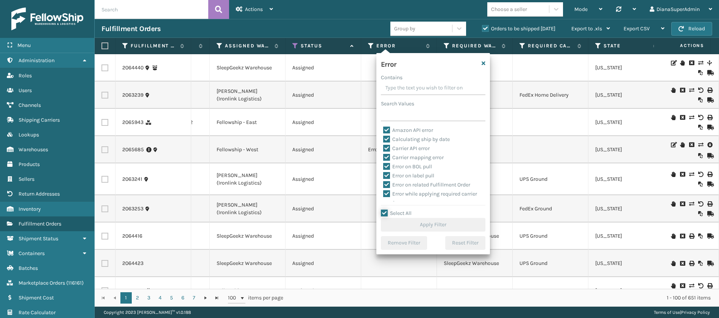
checkbox input "true"
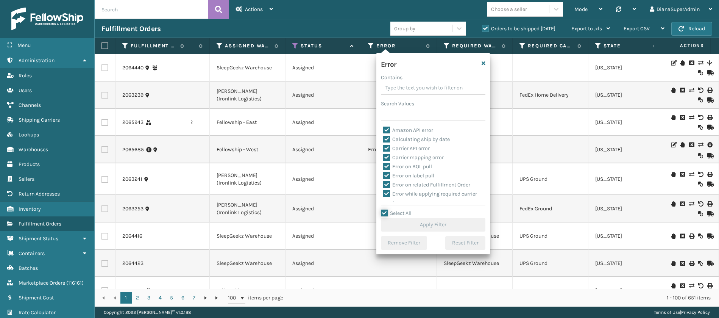
checkbox input "true"
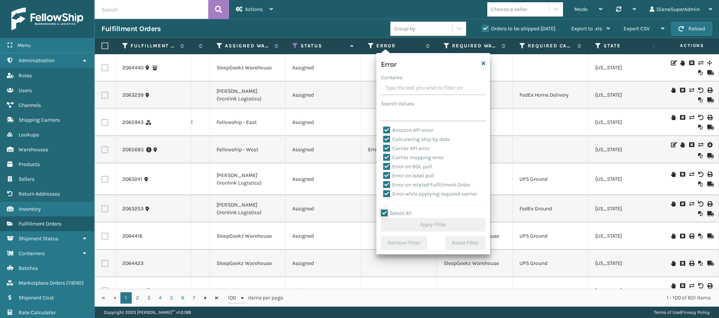
checkbox input "true"
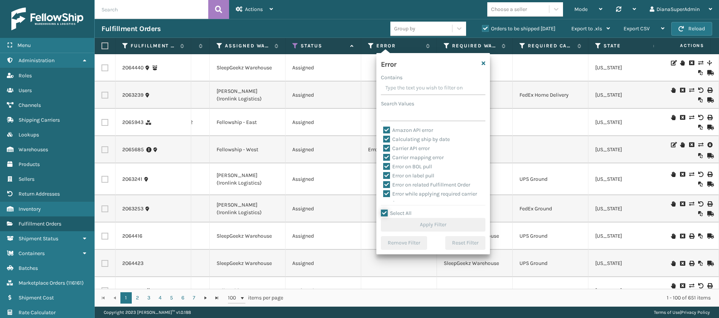
checkbox input "true"
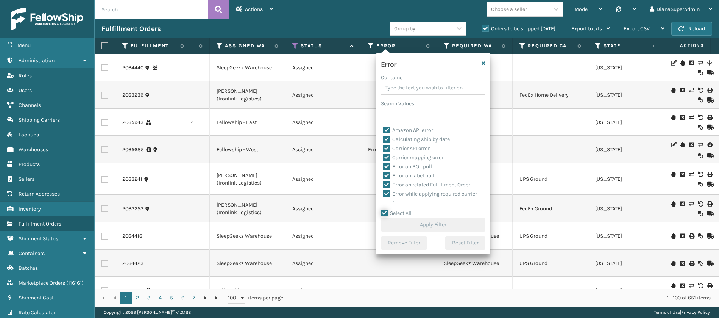
checkbox input "true"
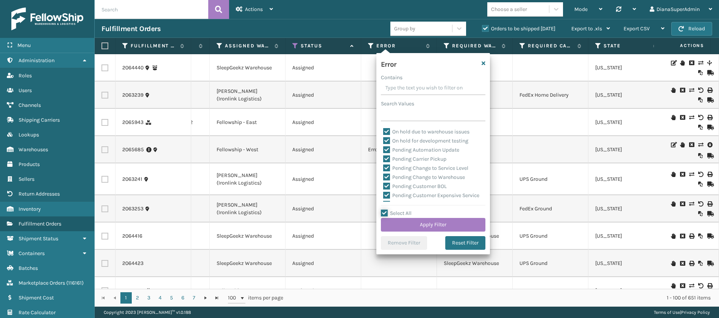
scroll to position [179, 0]
click at [386, 148] on label "Pending Automation Update" at bounding box center [421, 150] width 76 height 6
click at [384, 148] on input "Pending Automation Update" at bounding box center [383, 148] width 0 height 5
checkbox input "false"
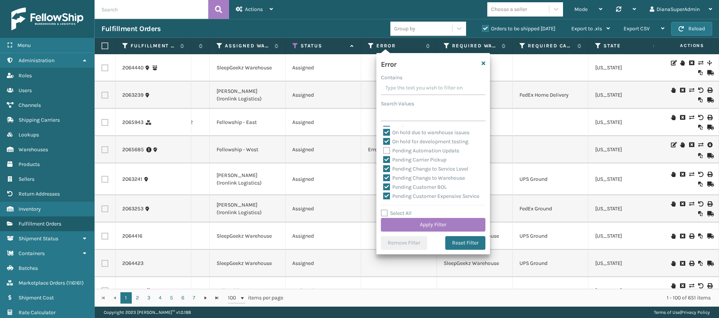
click at [386, 157] on label "Pending Carrier Pickup" at bounding box center [414, 159] width 63 height 6
click at [384, 157] on input "Pending Carrier Pickup" at bounding box center [383, 157] width 0 height 5
checkbox input "false"
click at [386, 170] on label "Pending Change to Service Level" at bounding box center [425, 168] width 85 height 6
click at [384, 169] on input "Pending Change to Service Level" at bounding box center [383, 166] width 0 height 5
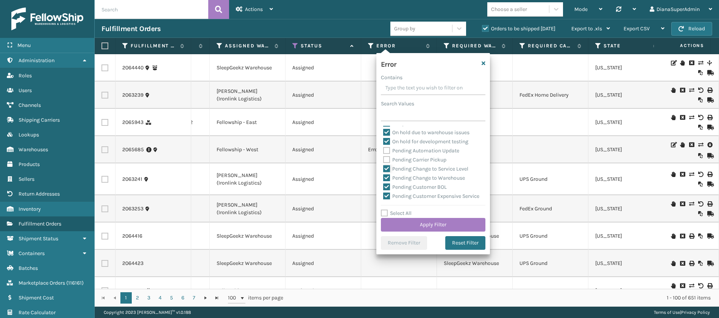
checkbox input "false"
click at [386, 181] on label "Pending Change to Warehouse" at bounding box center [424, 178] width 82 height 6
click at [384, 178] on input "Pending Change to Warehouse" at bounding box center [383, 175] width 0 height 5
checkbox input "false"
click at [386, 187] on label "Pending Customer BOL" at bounding box center [415, 187] width 64 height 6
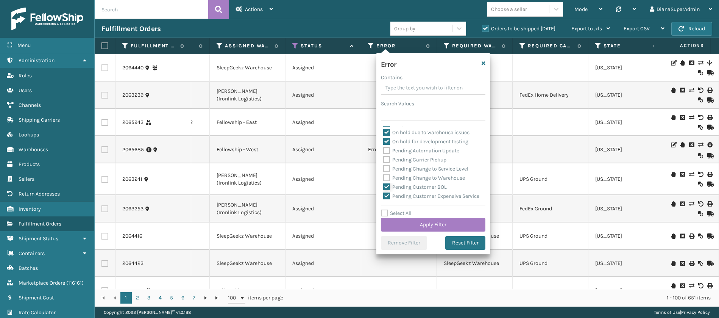
click at [384, 187] on input "Pending Customer BOL" at bounding box center [383, 185] width 0 height 5
checkbox input "false"
click at [386, 193] on label "Pending Customer Expensive Service" at bounding box center [431, 196] width 96 height 6
click at [384, 192] on input "Pending Customer Expensive Service" at bounding box center [383, 194] width 0 height 5
checkbox input "false"
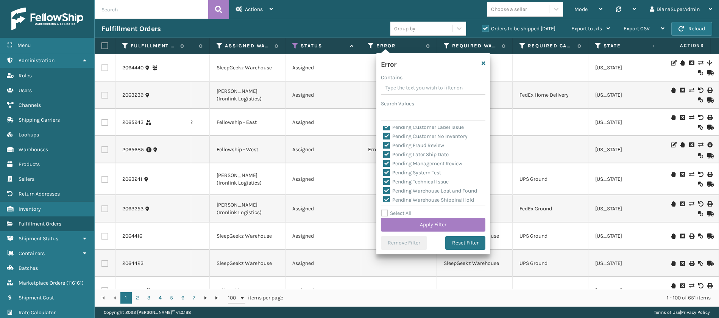
scroll to position [257, 0]
click at [386, 131] on label "Pending Customer Label Issue" at bounding box center [423, 128] width 81 height 6
click at [384, 128] on input "Pending Customer Label Issue" at bounding box center [383, 125] width 0 height 5
checkbox input "false"
click at [386, 140] on label "Pending Customer No Inventory" at bounding box center [425, 137] width 84 height 6
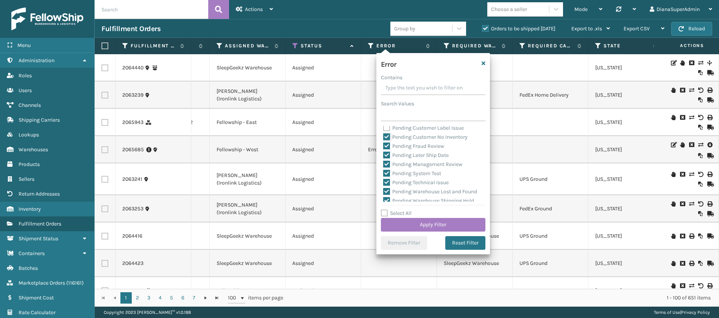
click at [384, 137] on input "Pending Customer No Inventory" at bounding box center [383, 135] width 0 height 5
checkbox input "false"
click at [386, 149] on label "Pending Fraud Review" at bounding box center [413, 146] width 61 height 6
click at [384, 147] on input "Pending Fraud Review" at bounding box center [383, 144] width 0 height 5
checkbox input "false"
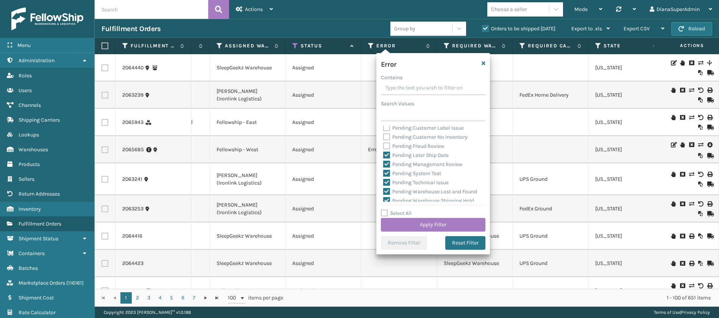
click at [386, 158] on label "Pending Later Ship Date" at bounding box center [416, 155] width 66 height 6
click at [384, 156] on input "Pending Later Ship Date" at bounding box center [383, 153] width 0 height 5
checkbox input "false"
click at [386, 167] on label "Pending Management Review" at bounding box center [422, 164] width 79 height 6
click at [384, 165] on input "Pending Management Review" at bounding box center [383, 162] width 0 height 5
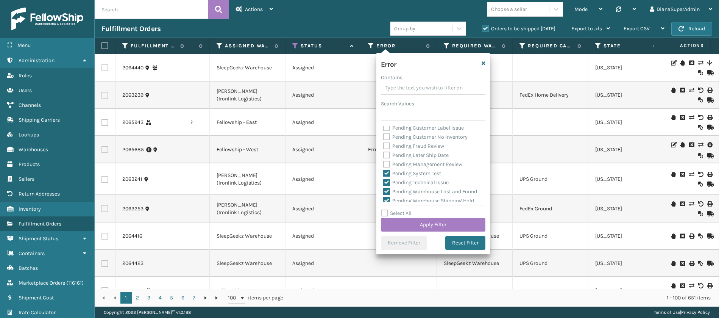
click at [386, 176] on label "Pending System Test" at bounding box center [412, 173] width 58 height 6
click at [384, 174] on input "Pending System Test" at bounding box center [383, 171] width 0 height 5
click at [386, 186] on label "Pending Technical Issue" at bounding box center [416, 182] width 66 height 6
click at [384, 183] on input "Pending Technical Issue" at bounding box center [383, 180] width 0 height 5
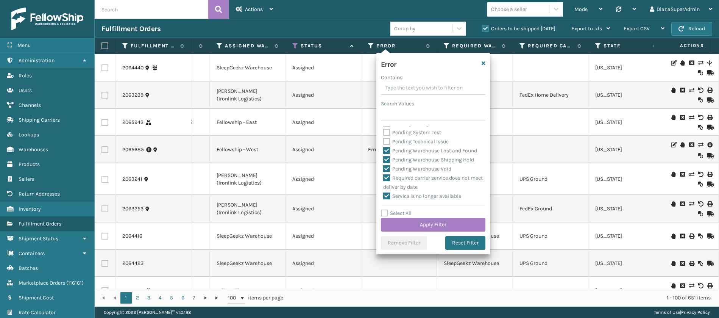
click at [388, 154] on label "Pending Warehouse Lost and Found" at bounding box center [430, 150] width 94 height 6
click at [384, 151] on input "Pending Warehouse Lost and Found" at bounding box center [383, 148] width 0 height 5
click at [386, 163] on label "Pending Warehouse Shipping Hold" at bounding box center [428, 159] width 91 height 6
click at [384, 160] on input "Pending Warehouse Shipping Hold" at bounding box center [383, 157] width 0 height 5
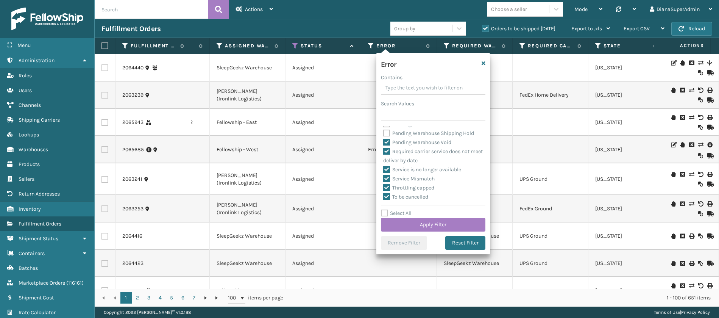
click at [386, 145] on label "Pending Warehouse Void" at bounding box center [417, 142] width 68 height 6
click at [384, 143] on input "Pending Warehouse Void" at bounding box center [383, 140] width 0 height 5
click at [429, 226] on button "Apply Filter" at bounding box center [433, 225] width 105 height 14
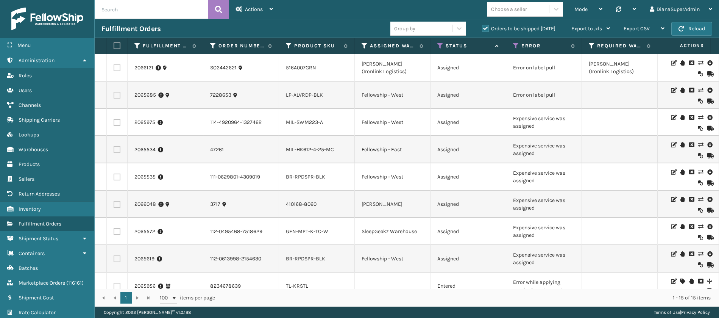
click at [486, 26] on label "Orders to be shipped [DATE]" at bounding box center [518, 28] width 73 height 6
click at [482, 26] on input "Orders to be shipped [DATE]" at bounding box center [482, 26] width 0 height 5
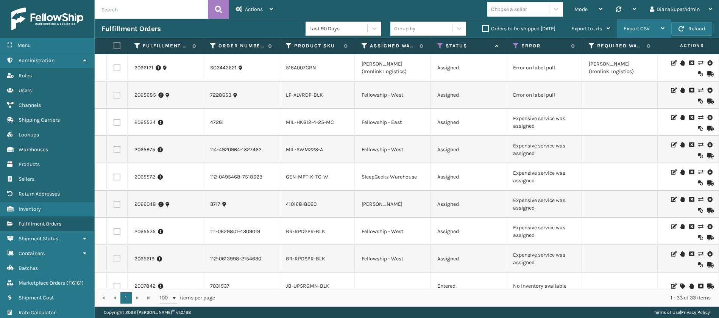
click at [652, 28] on div "Export CSV" at bounding box center [644, 28] width 41 height 19
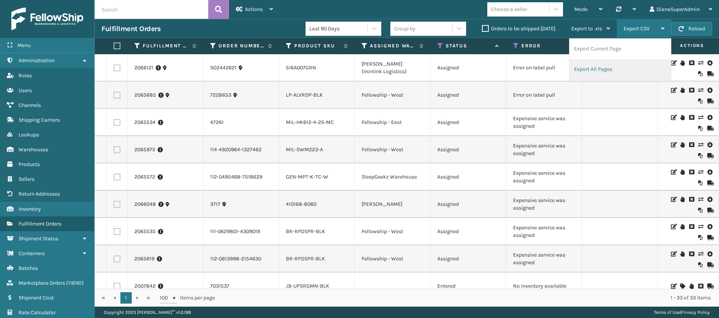
click at [597, 65] on li "Export All Pages" at bounding box center [620, 69] width 101 height 20
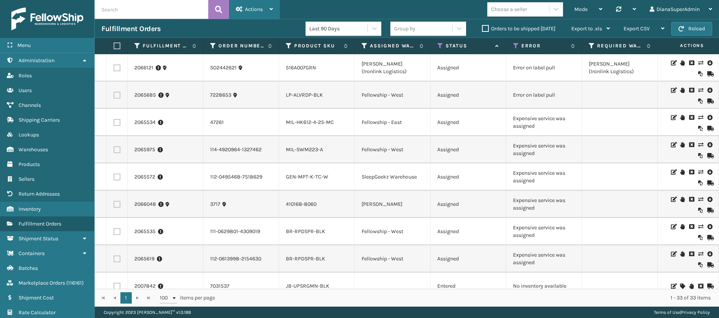
click at [262, 9] on span "Actions" at bounding box center [254, 9] width 18 height 6
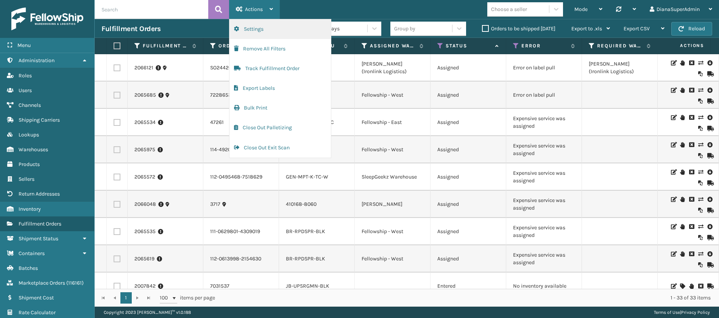
click at [251, 25] on button "Settings" at bounding box center [279, 29] width 101 height 20
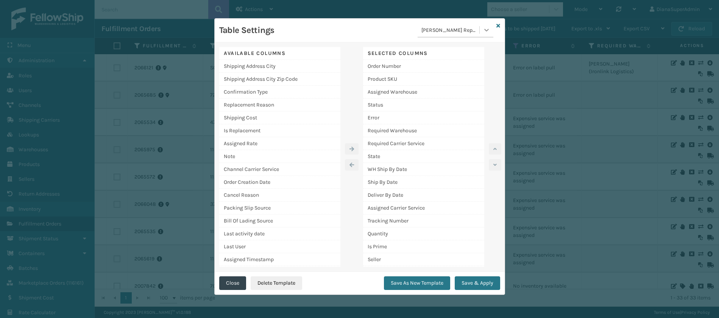
click at [481, 29] on div at bounding box center [487, 30] width 14 height 14
click at [431, 85] on div "EOD" at bounding box center [456, 91] width 76 height 14
click at [479, 282] on button "Save & Apply" at bounding box center [477, 283] width 45 height 14
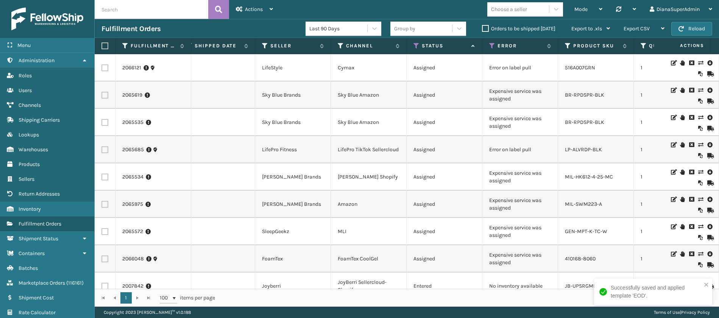
scroll to position [0, 167]
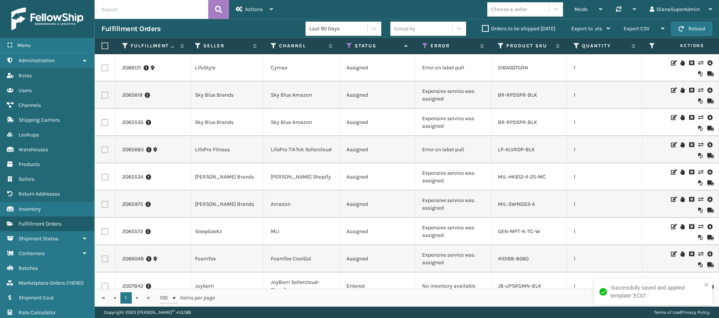
click at [348, 43] on icon at bounding box center [349, 45] width 6 height 7
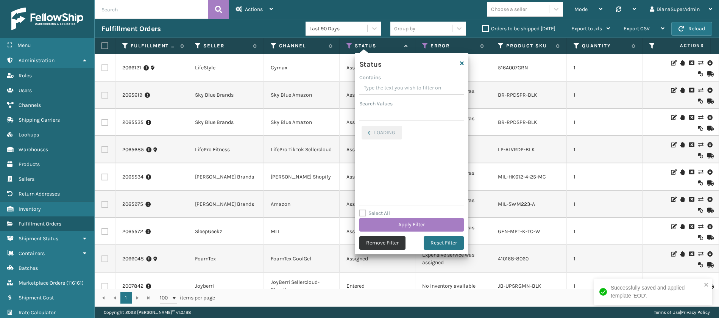
click at [370, 240] on button "Remove Filter" at bounding box center [382, 243] width 46 height 14
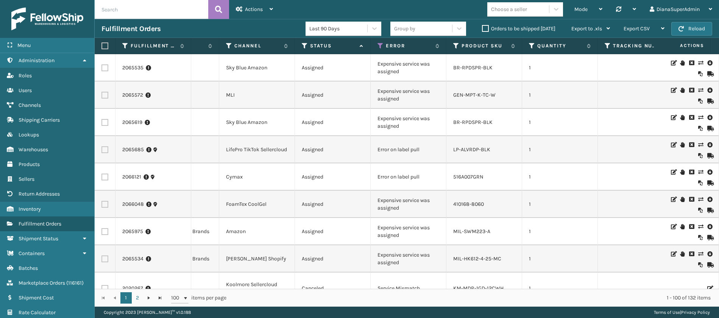
scroll to position [0, 212]
click at [487, 28] on label "Orders to be shipped [DATE]" at bounding box center [518, 28] width 73 height 6
click at [482, 28] on input "Orders to be shipped [DATE]" at bounding box center [482, 26] width 0 height 5
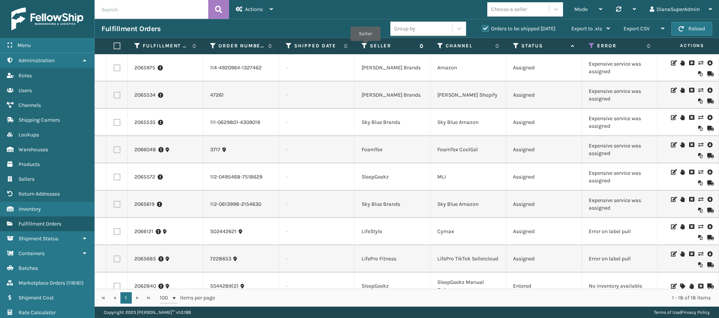
click at [365, 46] on icon at bounding box center [365, 45] width 6 height 7
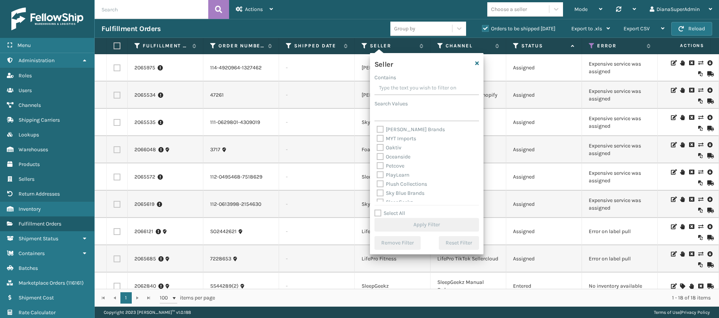
scroll to position [233, 0]
click at [378, 211] on label "Select All" at bounding box center [390, 213] width 31 height 6
click at [378, 209] on input "Select All" at bounding box center [432, 209] width 114 height 1
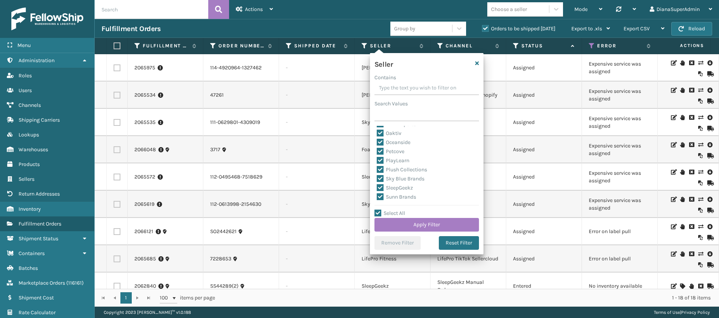
click at [380, 187] on label "SleepGeekz" at bounding box center [395, 187] width 36 height 6
click at [377, 187] on input "SleepGeekz" at bounding box center [377, 185] width 0 height 5
click at [416, 226] on button "Apply Filter" at bounding box center [427, 225] width 105 height 14
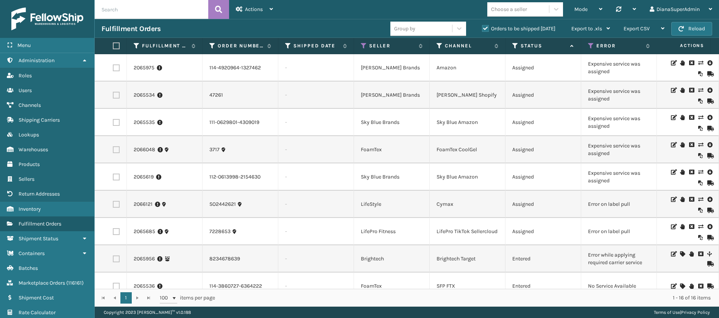
scroll to position [0, 111]
